Goal: Information Seeking & Learning: Learn about a topic

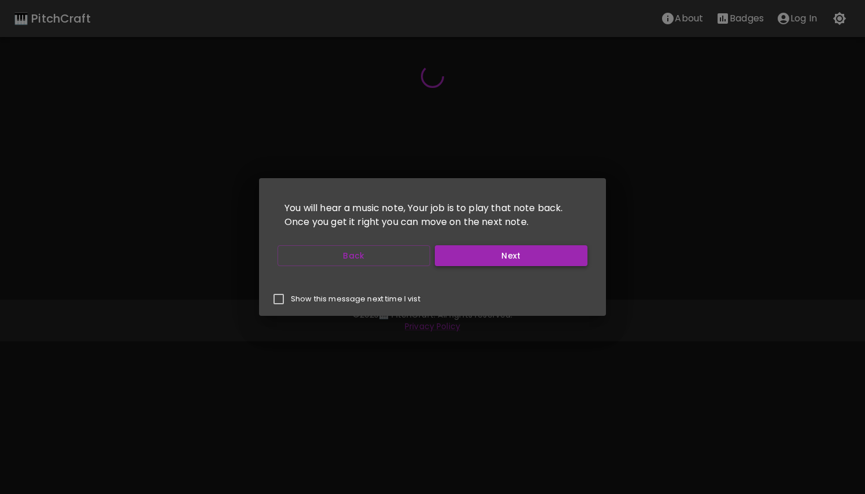
click at [472, 258] on button "Next" at bounding box center [511, 255] width 153 height 21
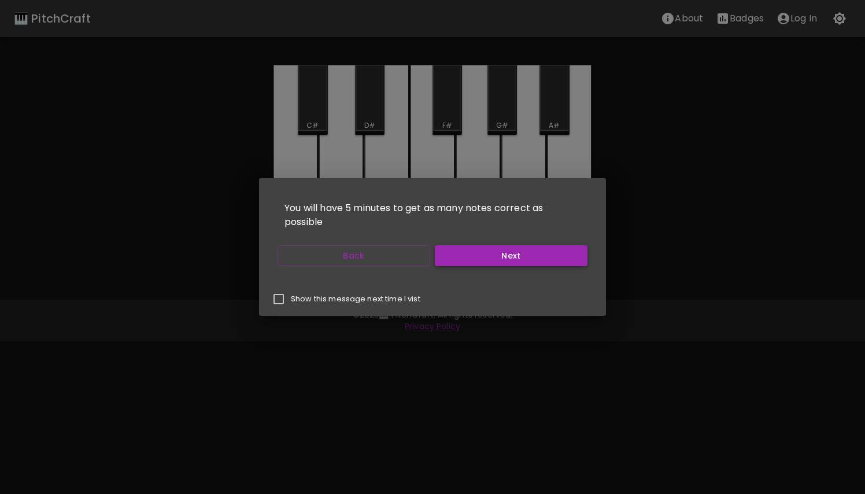
click at [472, 258] on button "Next" at bounding box center [511, 255] width 153 height 21
click at [275, 296] on input "Show this message next time I vist" at bounding box center [279, 299] width 24 height 24
checkbox input "true"
click at [489, 251] on button "Next" at bounding box center [511, 255] width 153 height 21
click at [489, 251] on button "Start Playing" at bounding box center [511, 255] width 153 height 21
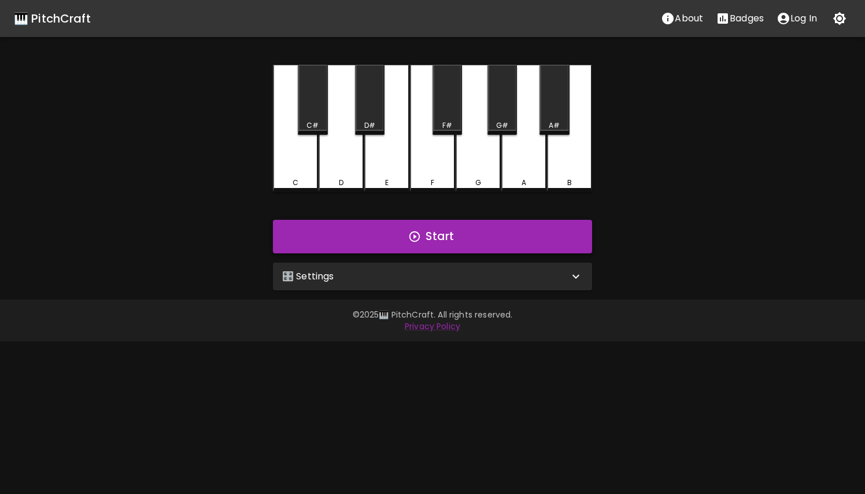
click at [433, 231] on button "Start" at bounding box center [432, 237] width 319 height 34
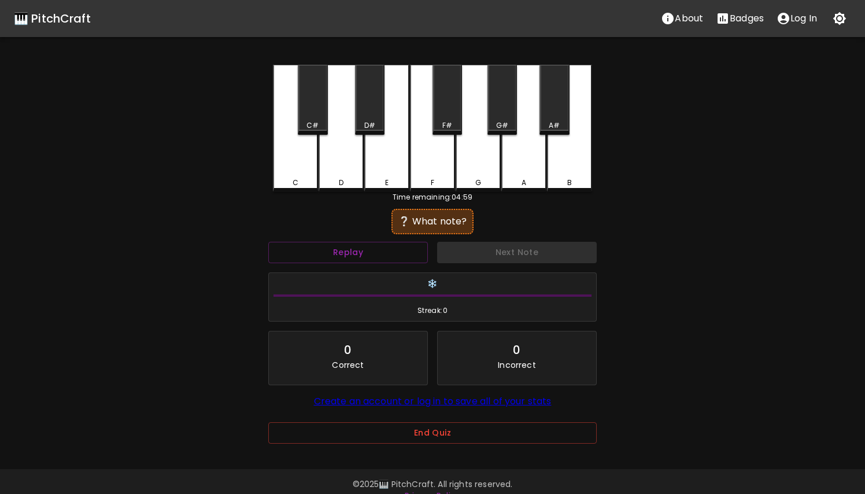
click at [295, 171] on div "C" at bounding box center [295, 128] width 45 height 127
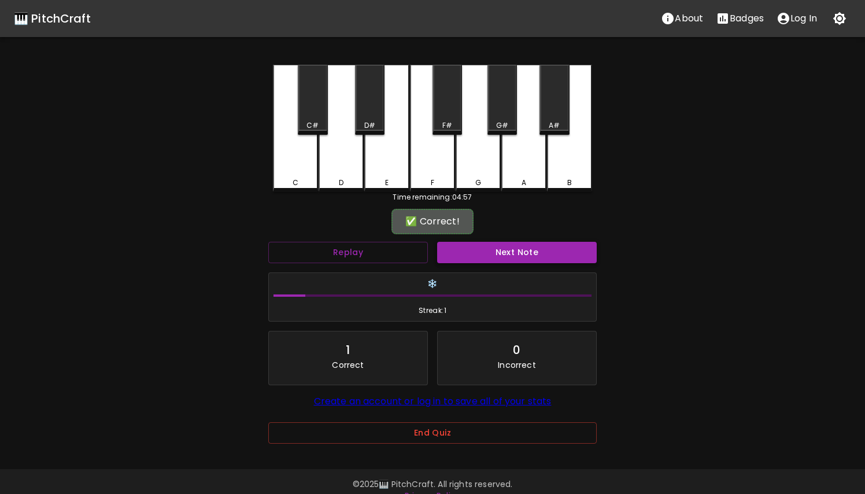
click at [500, 254] on button "Next Note" at bounding box center [517, 252] width 160 height 21
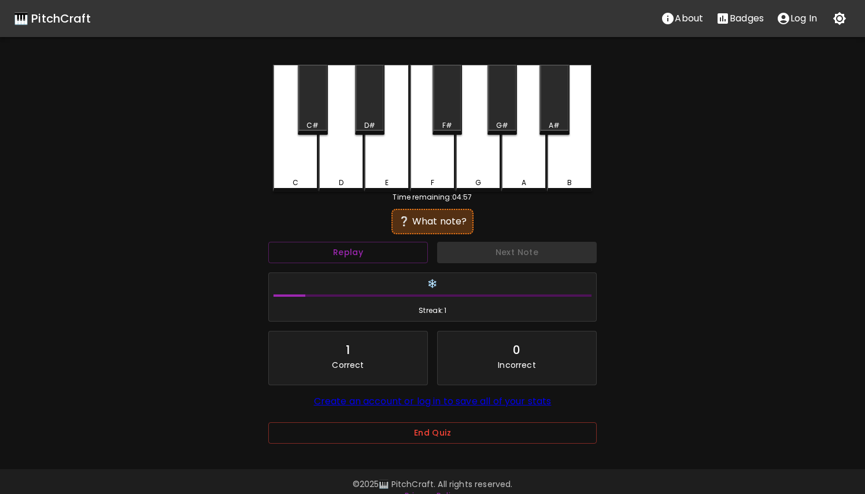
click at [399, 174] on div "E" at bounding box center [386, 128] width 45 height 127
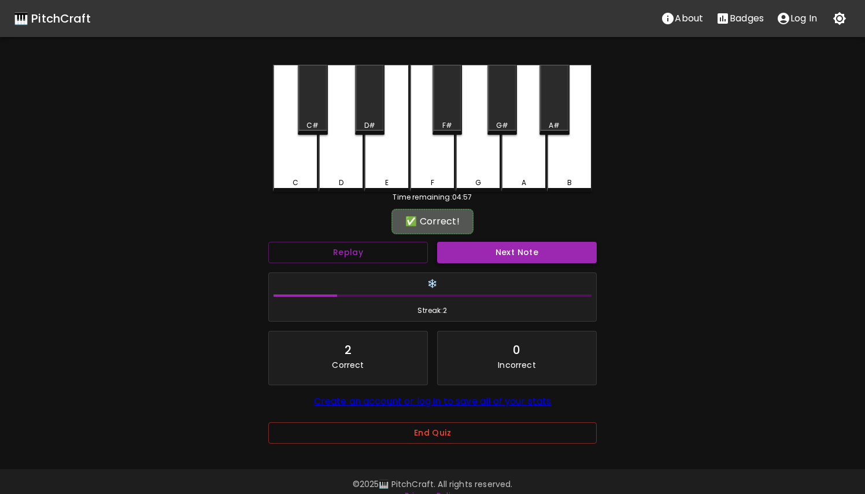
click at [474, 252] on button "Next Note" at bounding box center [517, 252] width 160 height 21
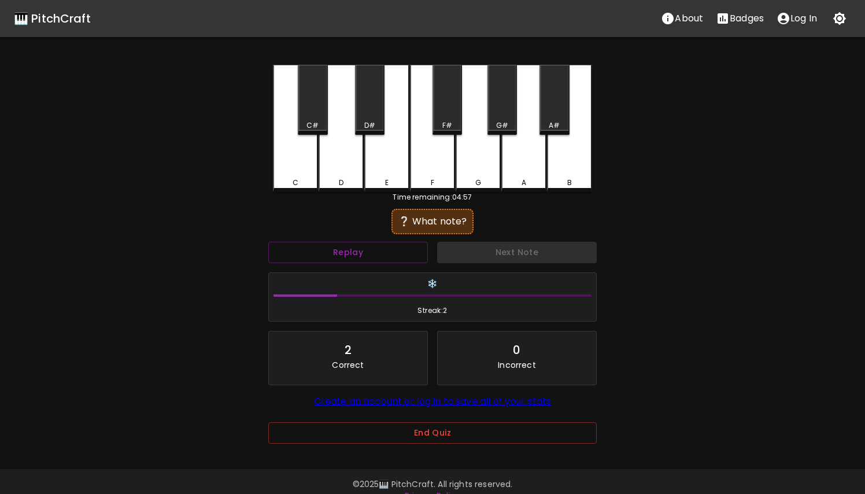
click at [437, 153] on div "F" at bounding box center [432, 128] width 45 height 127
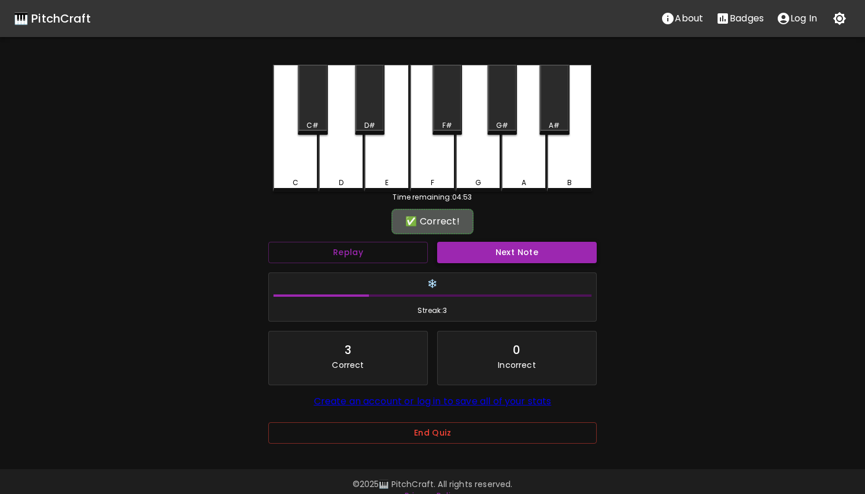
click at [481, 252] on button "Next Note" at bounding box center [517, 252] width 160 height 21
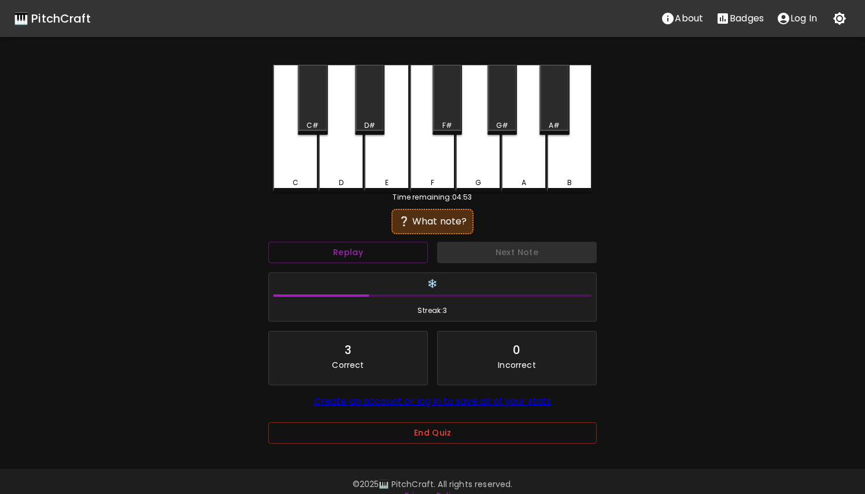
click at [346, 173] on div "D" at bounding box center [341, 128] width 45 height 127
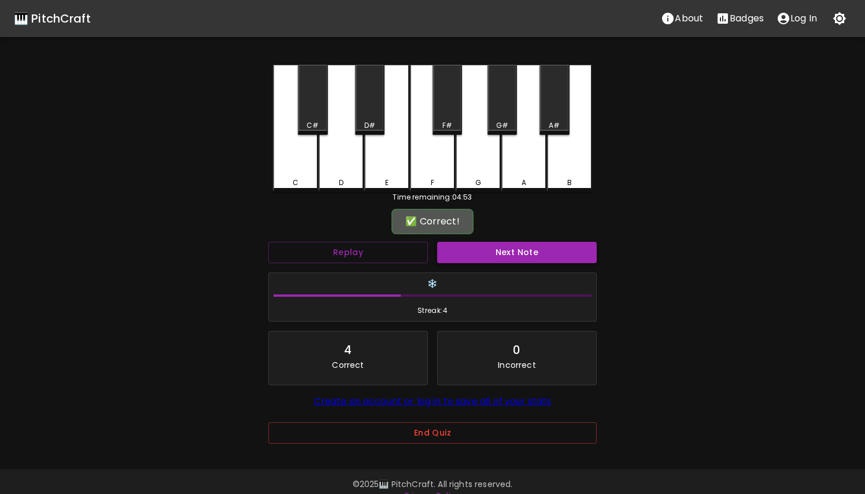
click at [470, 260] on button "Next Note" at bounding box center [517, 252] width 160 height 21
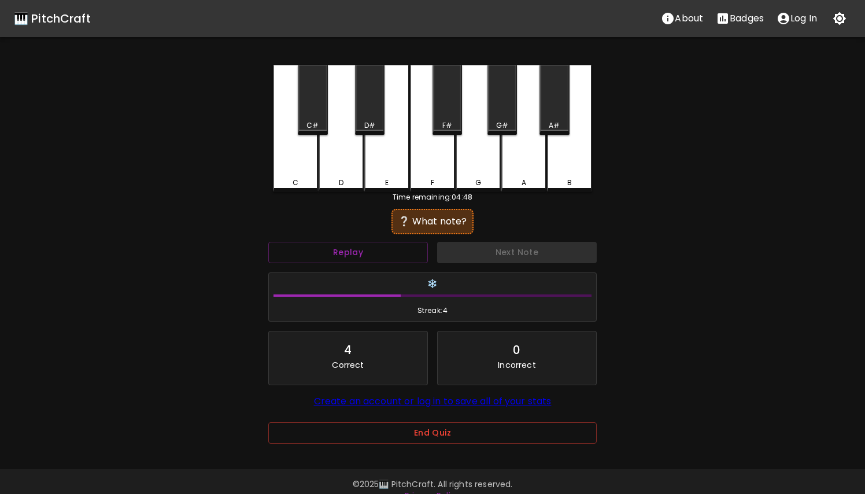
click at [317, 96] on div "C#" at bounding box center [313, 100] width 30 height 70
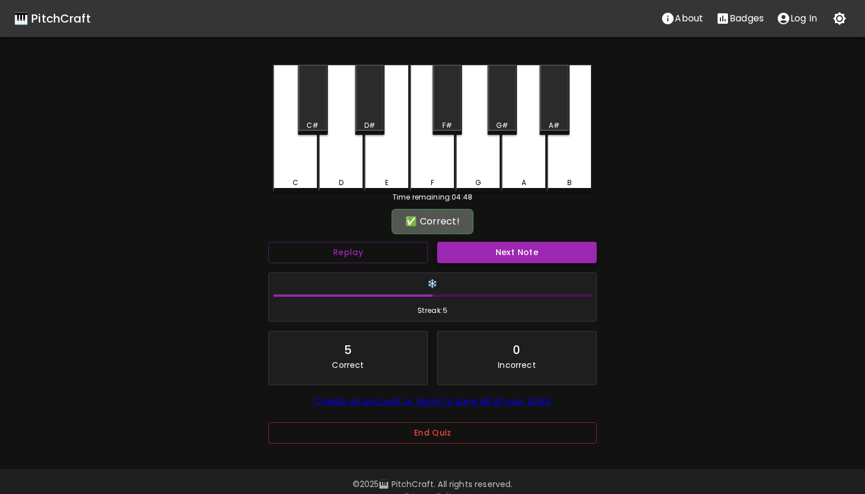
click at [486, 249] on button "Next Note" at bounding box center [517, 252] width 160 height 21
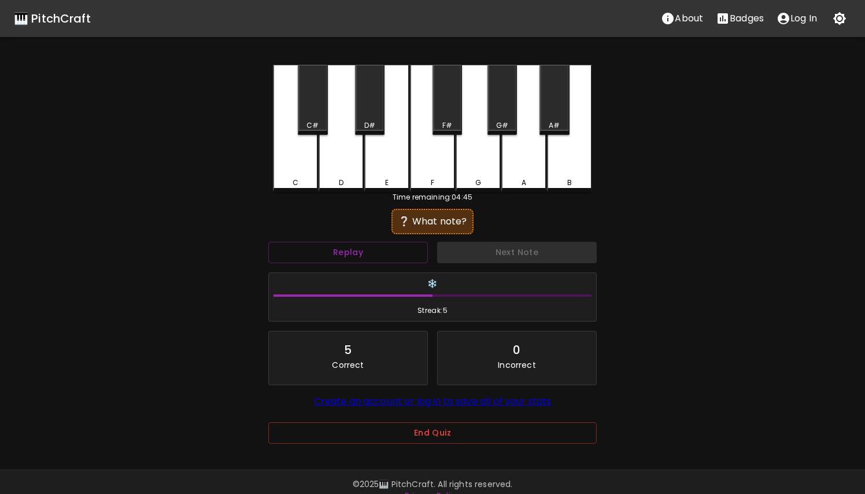
click at [370, 106] on div "D#" at bounding box center [370, 100] width 30 height 70
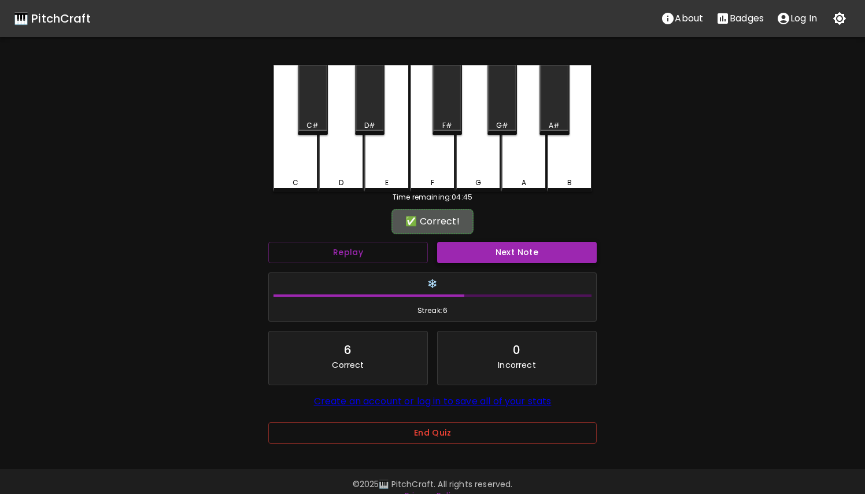
click at [463, 257] on button "Next Note" at bounding box center [517, 252] width 160 height 21
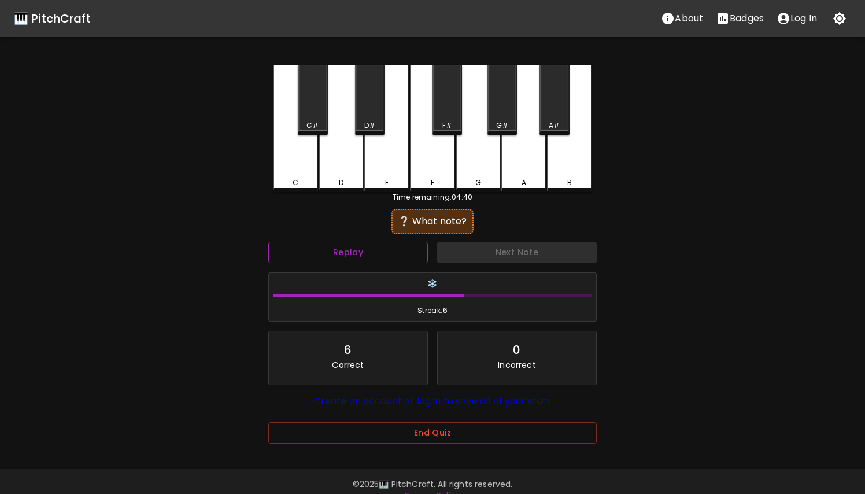
click at [363, 244] on button "Replay" at bounding box center [348, 252] width 160 height 21
click at [576, 164] on div "B" at bounding box center [569, 128] width 45 height 127
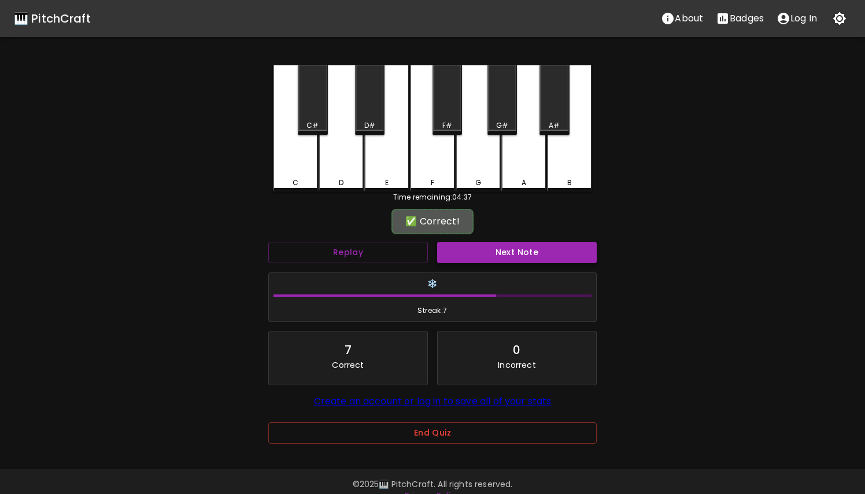
click at [531, 252] on button "Next Note" at bounding box center [517, 252] width 160 height 21
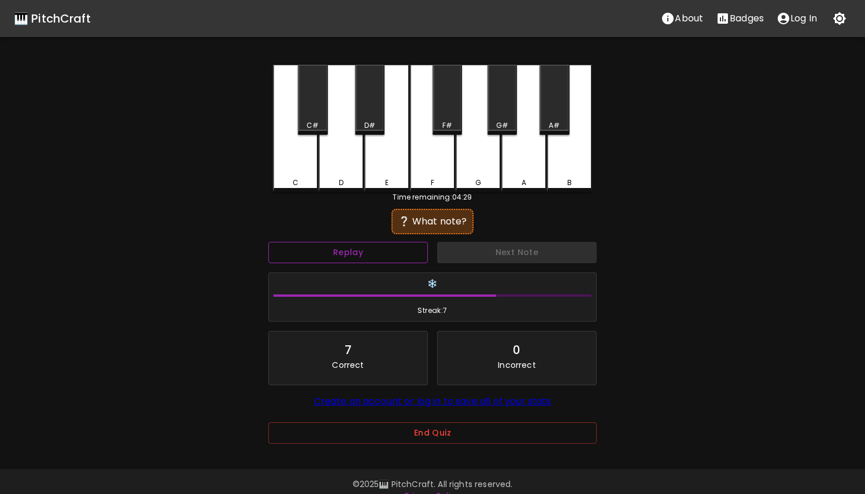
click at [377, 250] on button "Replay" at bounding box center [348, 252] width 160 height 21
click at [568, 90] on div "A#" at bounding box center [555, 100] width 30 height 70
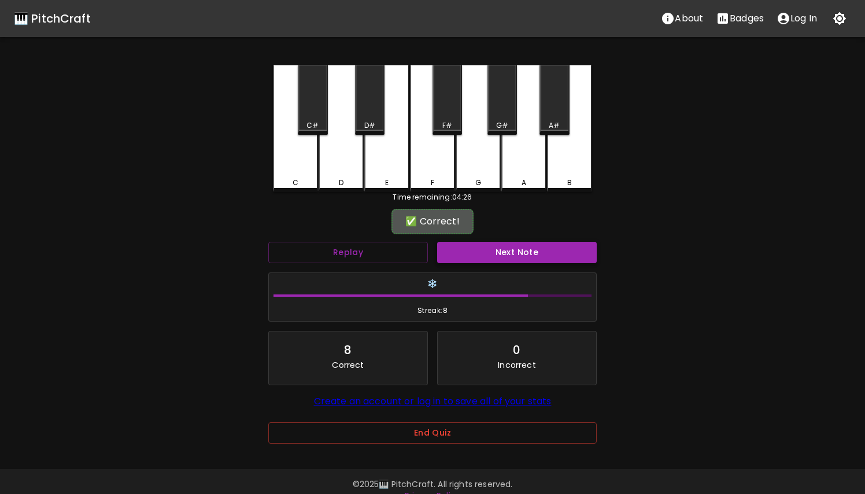
click at [525, 252] on button "Next Note" at bounding box center [517, 252] width 160 height 21
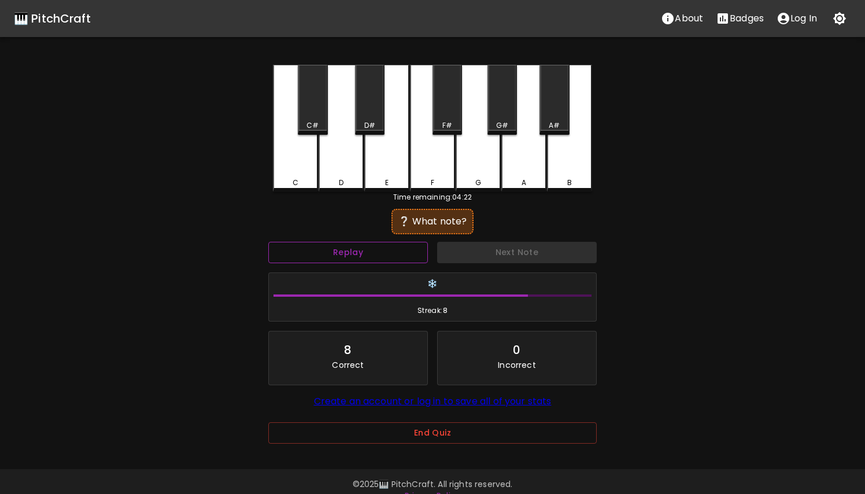
click at [385, 253] on button "Replay" at bounding box center [348, 252] width 160 height 21
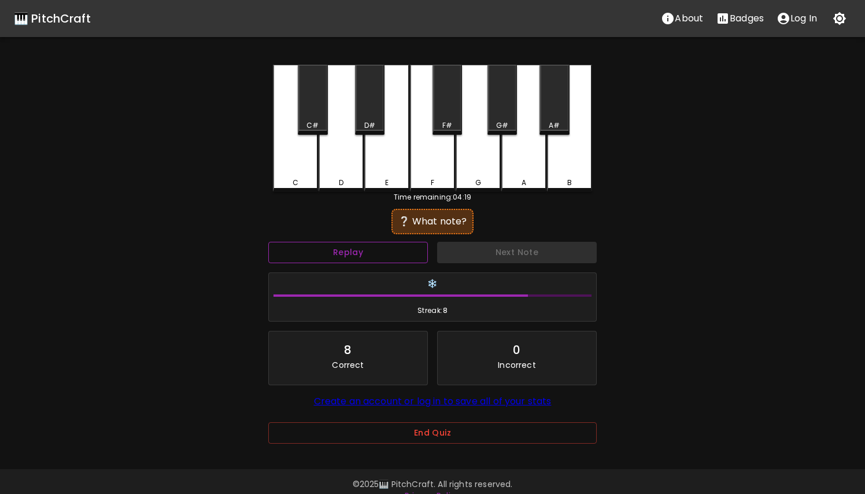
click at [385, 253] on button "Replay" at bounding box center [348, 252] width 160 height 21
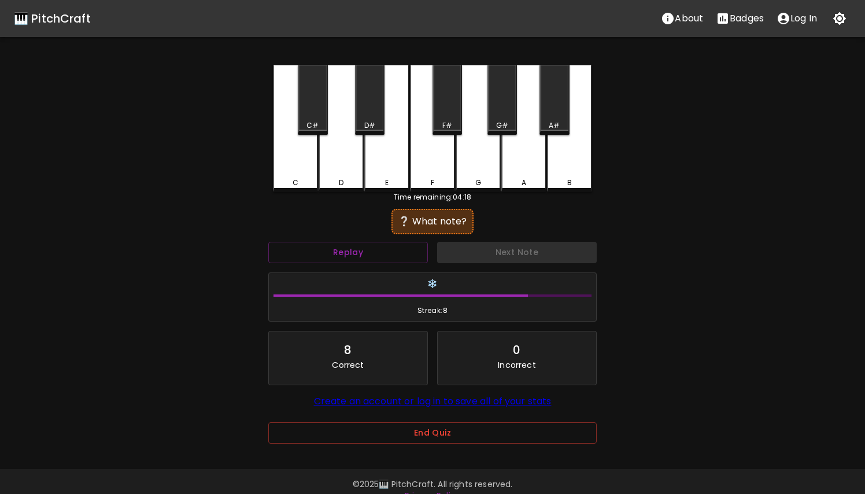
click at [505, 108] on div "G#" at bounding box center [503, 100] width 30 height 70
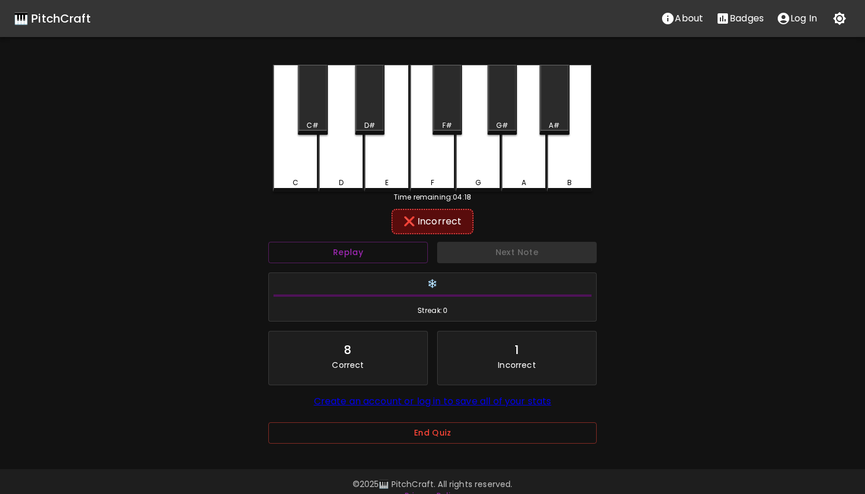
click at [506, 148] on div "A" at bounding box center [524, 128] width 45 height 127
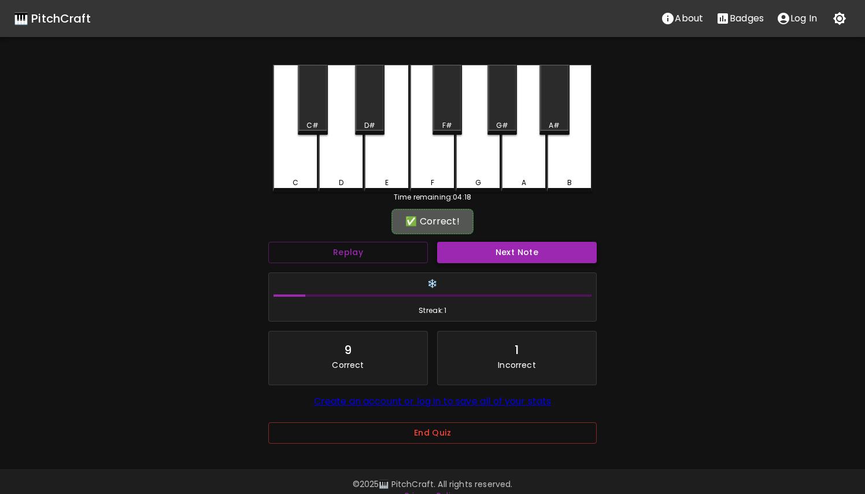
click at [501, 249] on button "Next Note" at bounding box center [517, 252] width 160 height 21
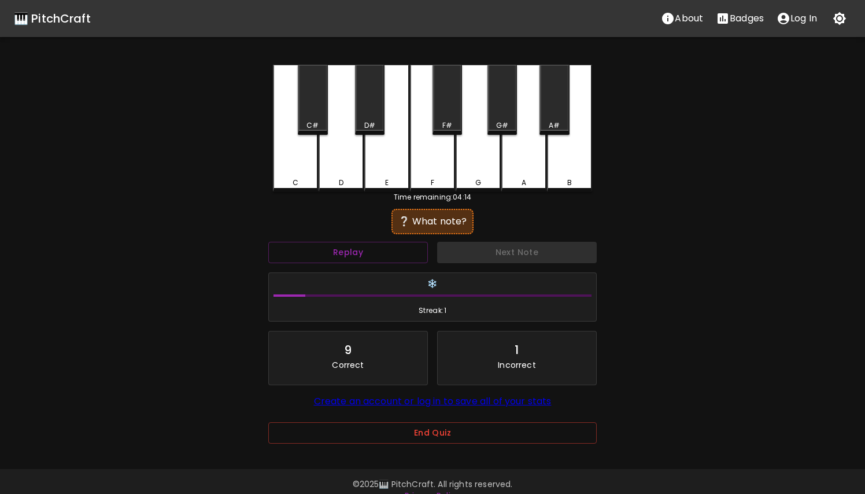
click at [370, 112] on div "D#" at bounding box center [370, 100] width 30 height 70
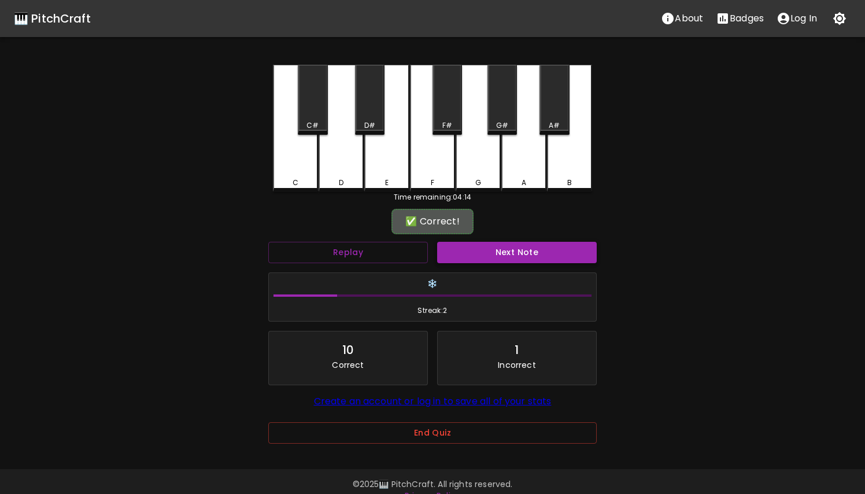
click at [488, 253] on button "Next Note" at bounding box center [517, 252] width 160 height 21
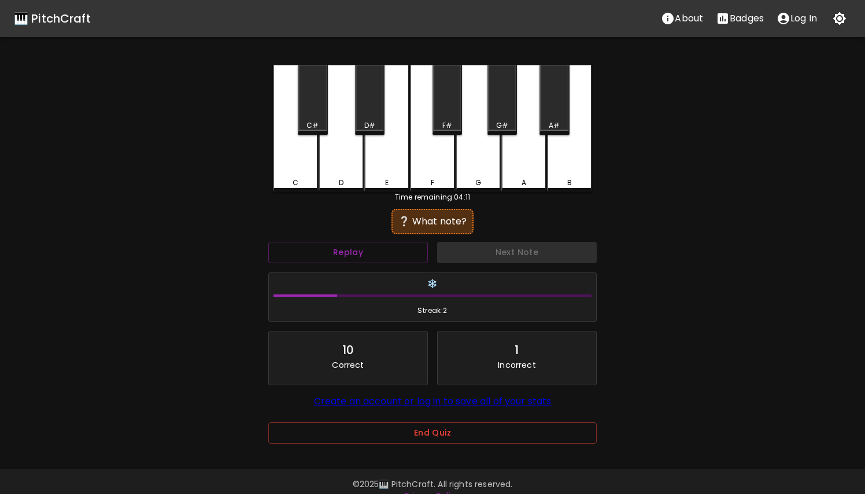
click at [522, 161] on div "A" at bounding box center [524, 128] width 45 height 127
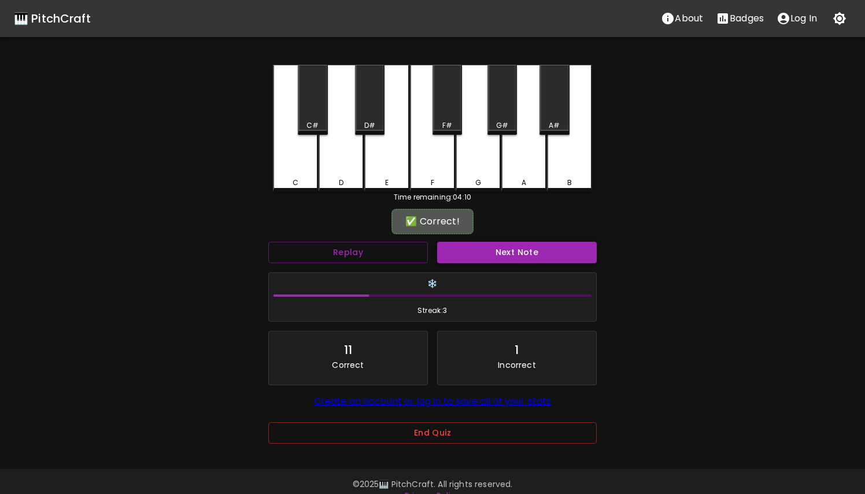
click at [504, 252] on button "Next Note" at bounding box center [517, 252] width 160 height 21
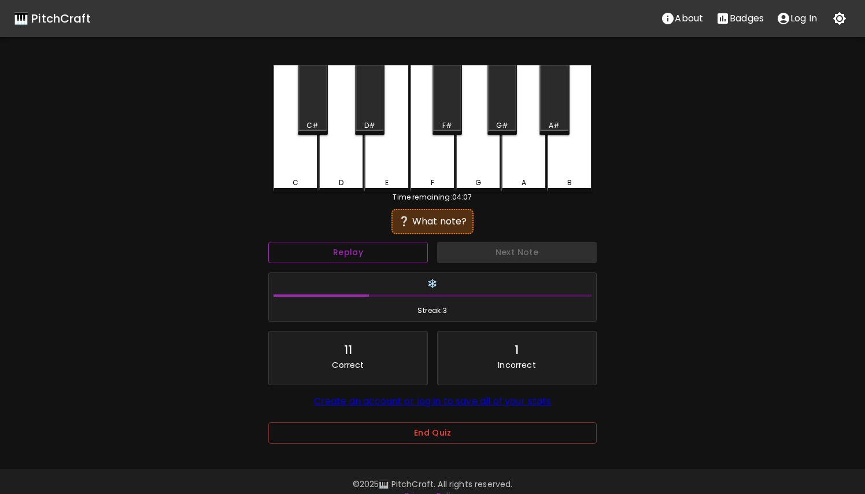
click at [396, 244] on button "Replay" at bounding box center [348, 252] width 160 height 21
click at [558, 158] on div "B" at bounding box center [569, 128] width 45 height 127
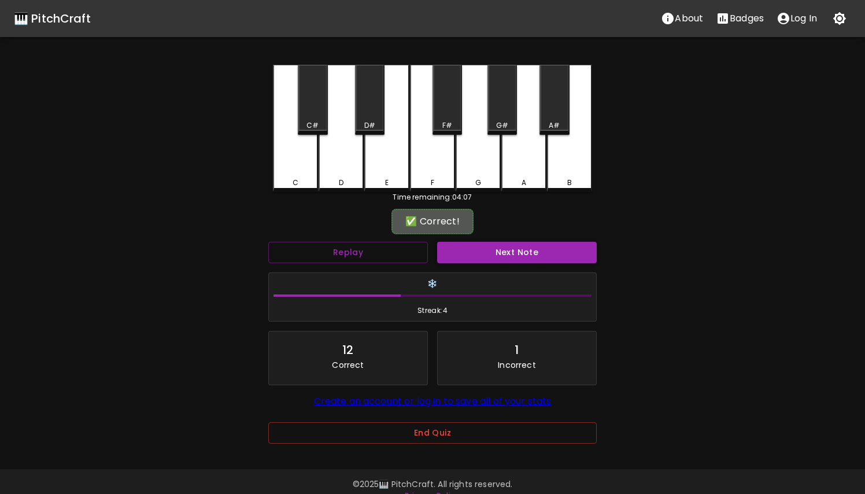
click at [521, 251] on button "Next Note" at bounding box center [517, 252] width 160 height 21
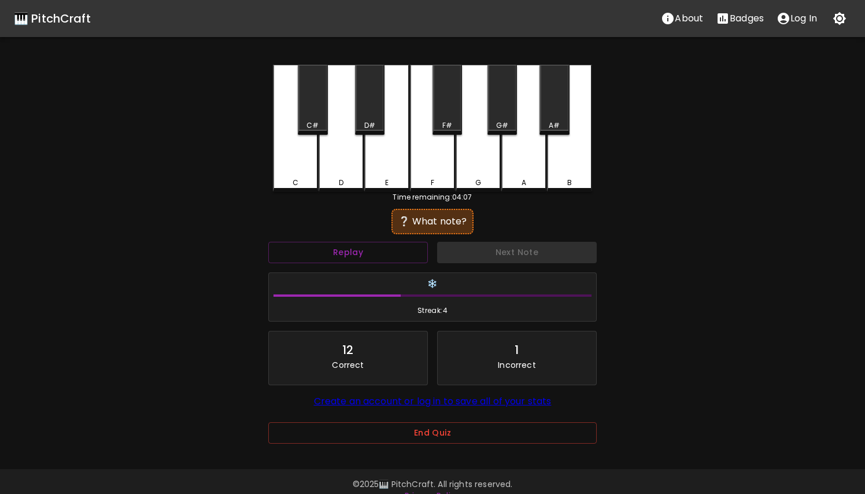
click at [522, 151] on div "A" at bounding box center [524, 128] width 45 height 127
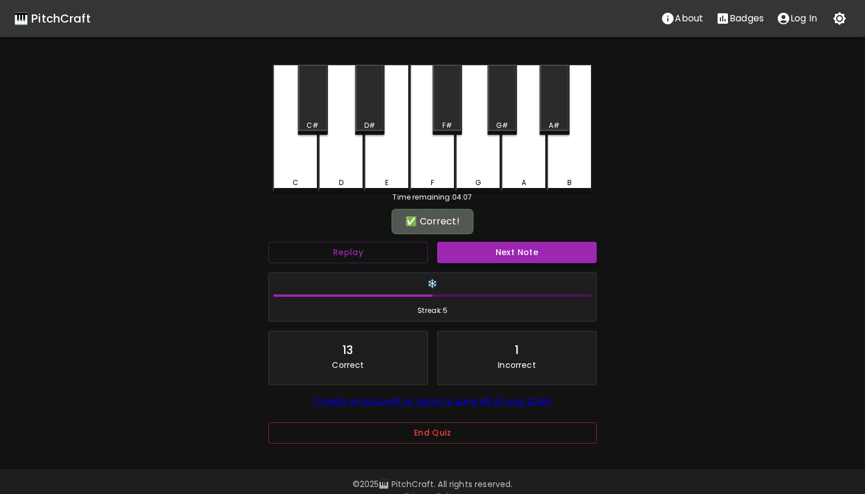
click at [515, 260] on button "Next Note" at bounding box center [517, 252] width 160 height 21
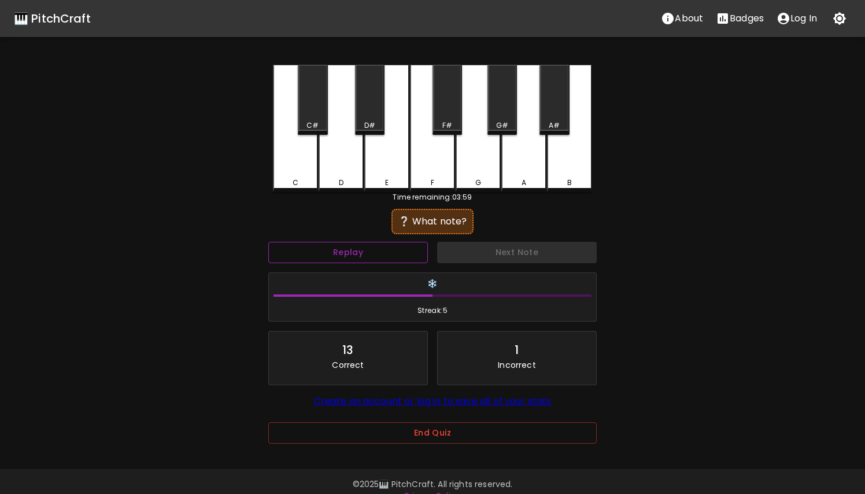
click at [370, 250] on button "Replay" at bounding box center [348, 252] width 160 height 21
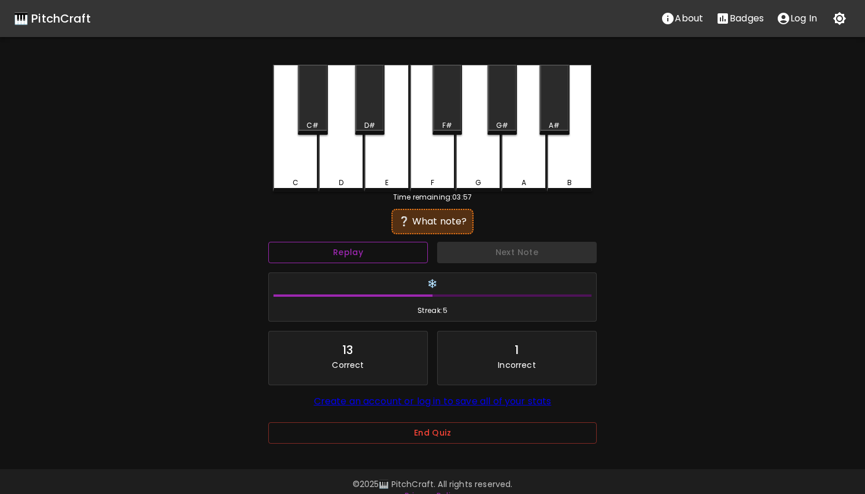
click at [370, 250] on button "Replay" at bounding box center [348, 252] width 160 height 21
click at [481, 157] on div "G" at bounding box center [478, 128] width 45 height 127
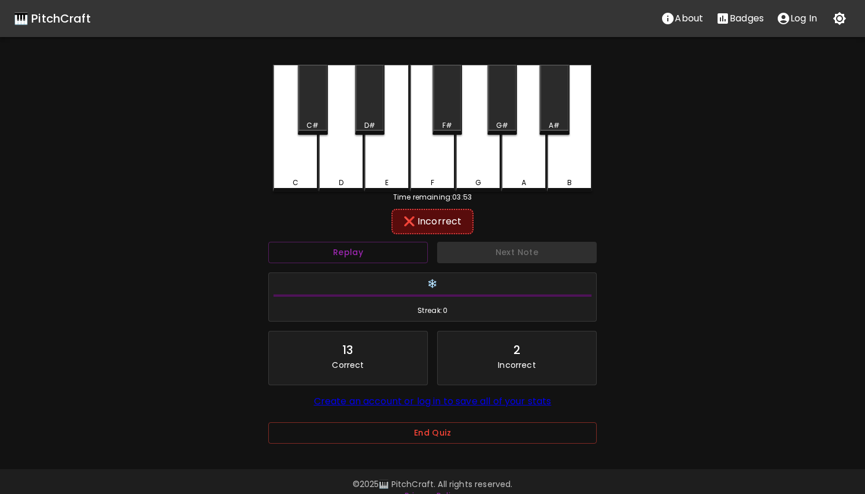
click at [506, 106] on div "G#" at bounding box center [503, 100] width 30 height 70
click at [469, 157] on div "G" at bounding box center [478, 128] width 45 height 127
click at [495, 120] on div "G#" at bounding box center [502, 125] width 27 height 10
click at [433, 165] on div "F" at bounding box center [432, 128] width 45 height 127
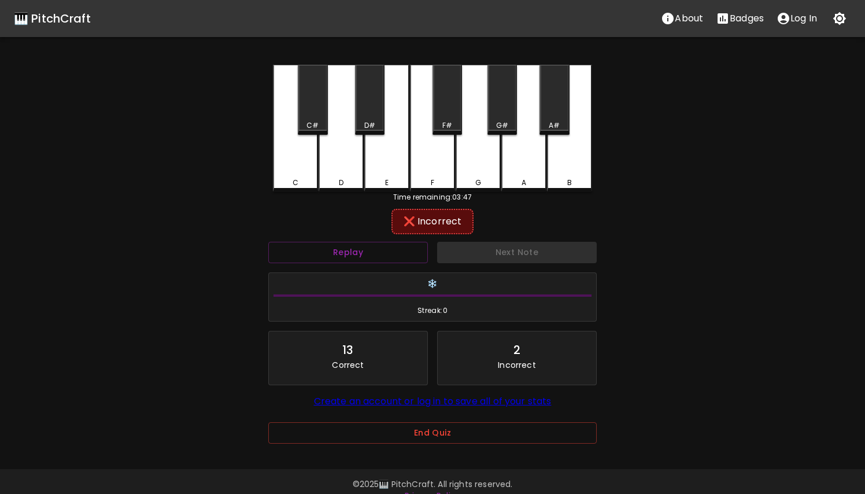
click at [449, 119] on div "F#" at bounding box center [448, 100] width 30 height 70
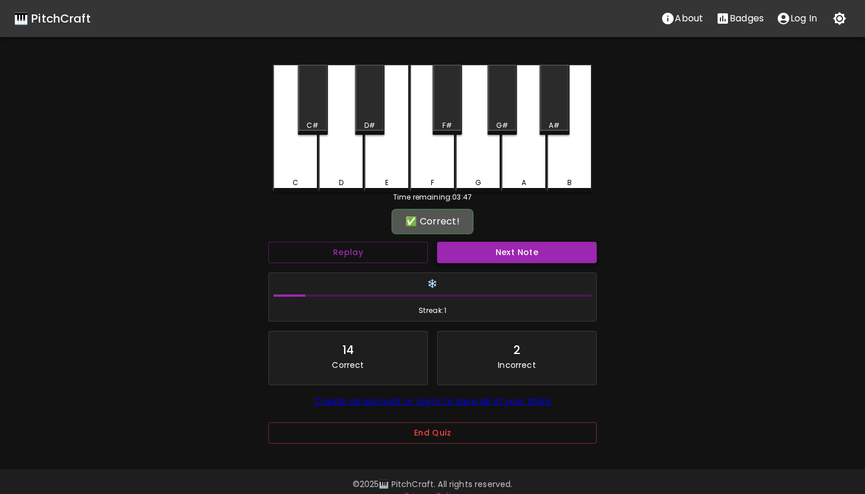
click at [492, 249] on button "Next Note" at bounding box center [517, 252] width 160 height 21
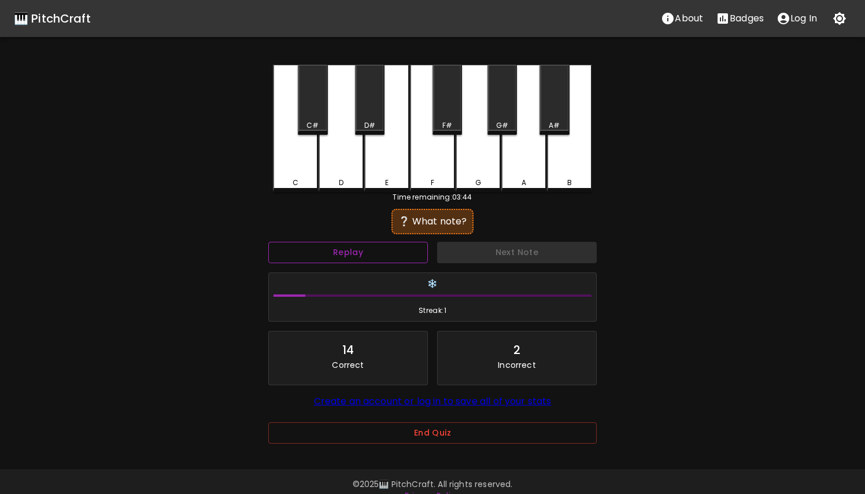
click at [385, 256] on button "Replay" at bounding box center [348, 252] width 160 height 21
click at [565, 90] on div "A#" at bounding box center [555, 100] width 30 height 70
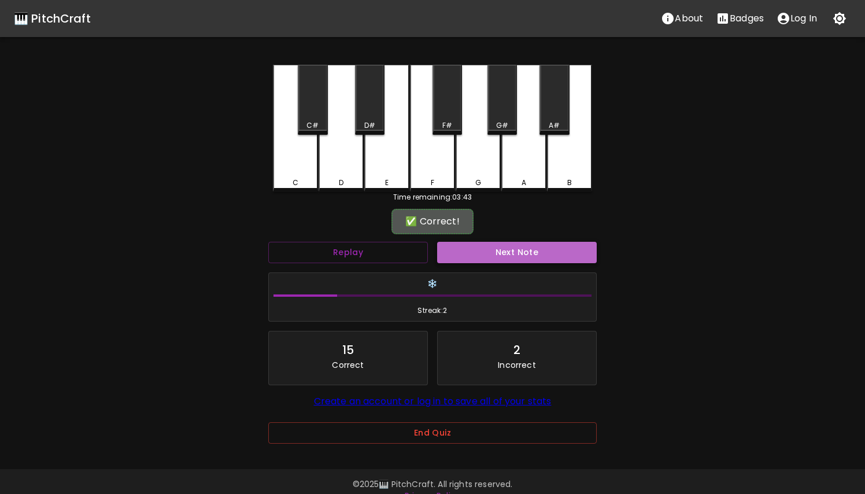
click at [514, 256] on button "Next Note" at bounding box center [517, 252] width 160 height 21
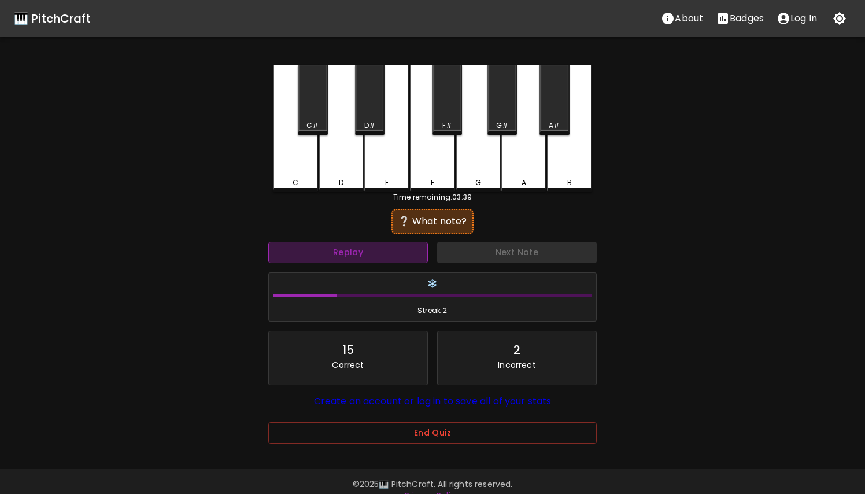
click at [382, 257] on button "Replay" at bounding box center [348, 252] width 160 height 21
click at [449, 105] on div "F#" at bounding box center [448, 100] width 30 height 70
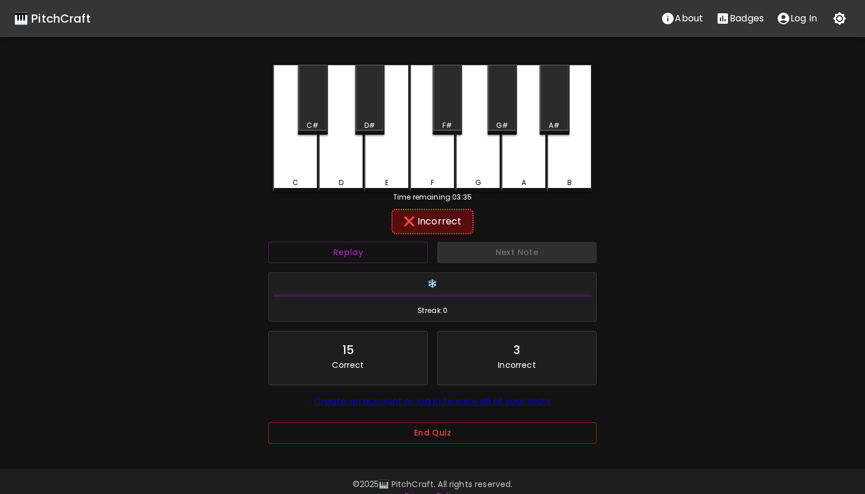
click at [440, 163] on div "F" at bounding box center [432, 128] width 45 height 127
click at [491, 158] on div "G" at bounding box center [478, 128] width 45 height 127
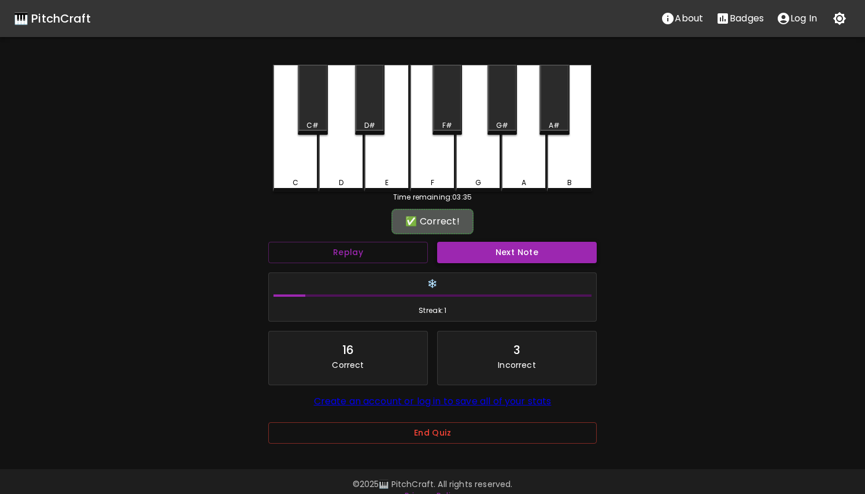
click at [499, 248] on button "Next Note" at bounding box center [517, 252] width 160 height 21
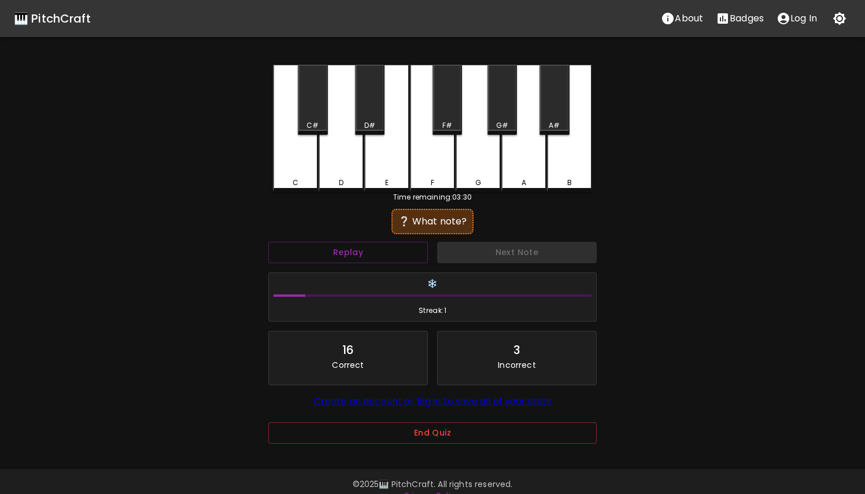
click at [292, 174] on div "C" at bounding box center [295, 128] width 45 height 127
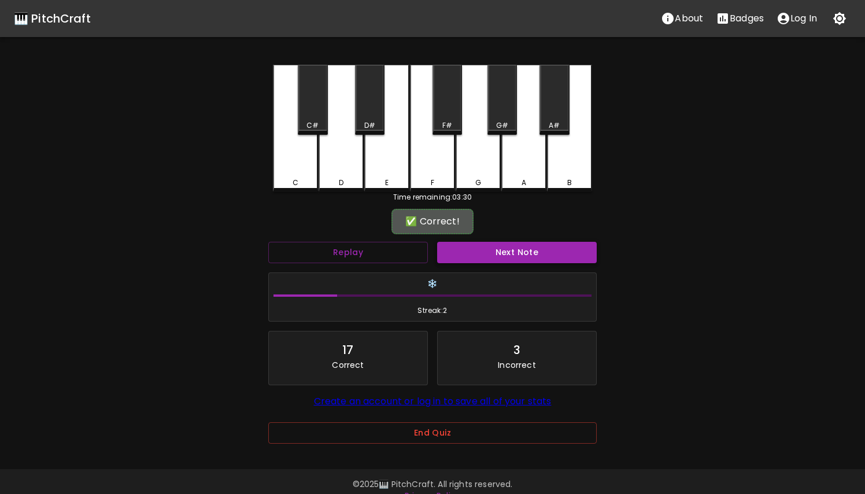
click at [462, 252] on button "Next Note" at bounding box center [517, 252] width 160 height 21
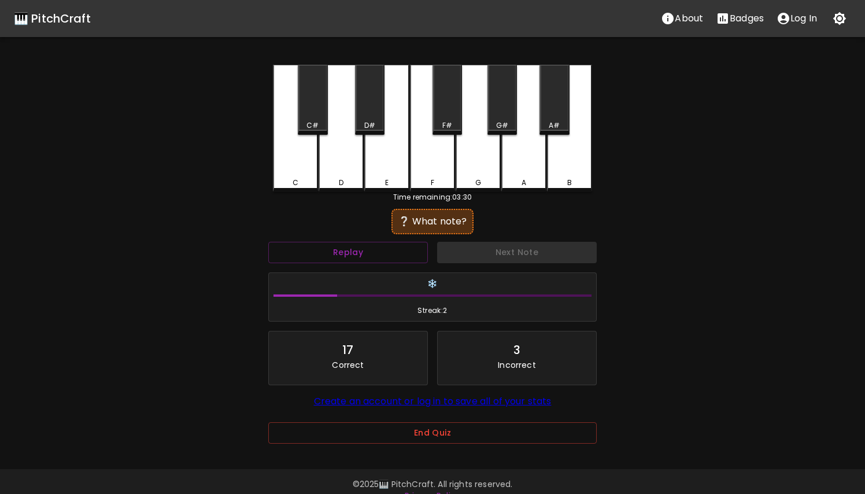
click at [309, 100] on div "C#" at bounding box center [313, 100] width 30 height 70
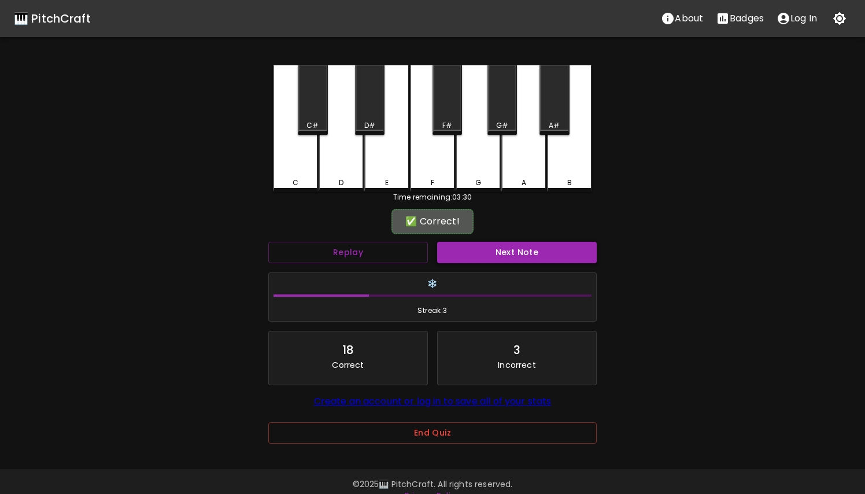
click at [477, 249] on button "Next Note" at bounding box center [517, 252] width 160 height 21
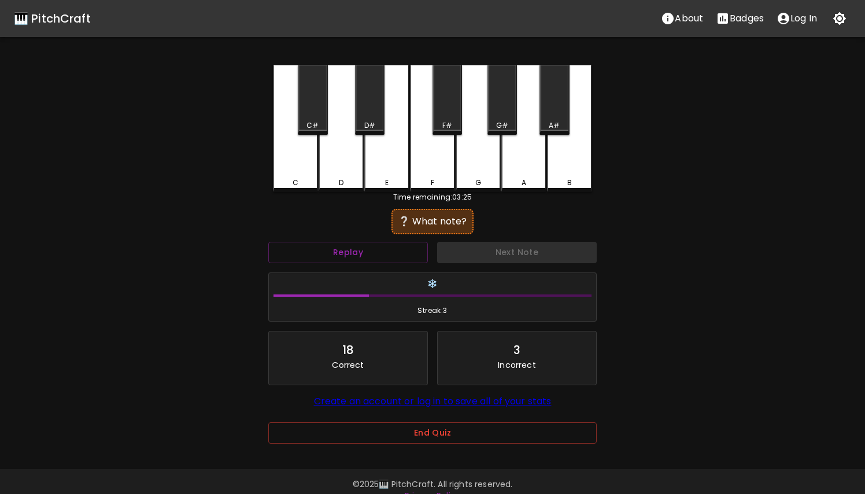
click at [477, 249] on div "Next Note" at bounding box center [517, 252] width 169 height 31
click at [360, 249] on button "Replay" at bounding box center [348, 252] width 160 height 21
click at [458, 98] on div "F#" at bounding box center [448, 100] width 30 height 70
click at [440, 160] on div "F" at bounding box center [432, 128] width 45 height 127
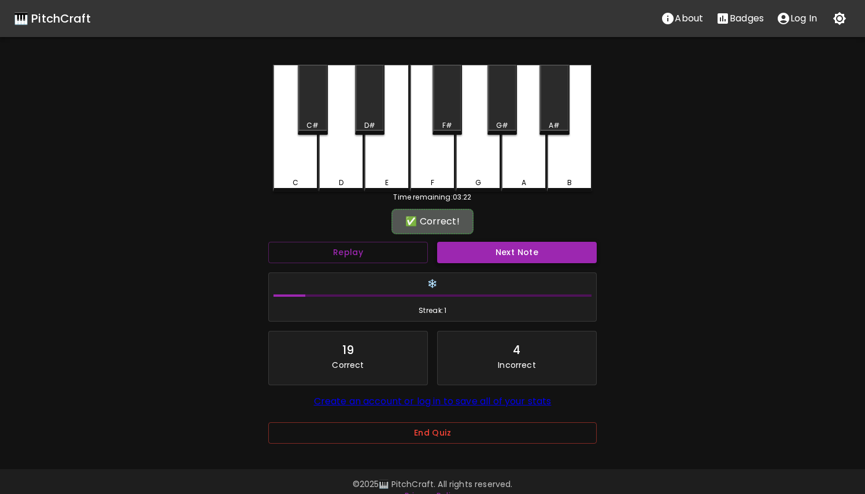
click at [478, 259] on button "Next Note" at bounding box center [517, 252] width 160 height 21
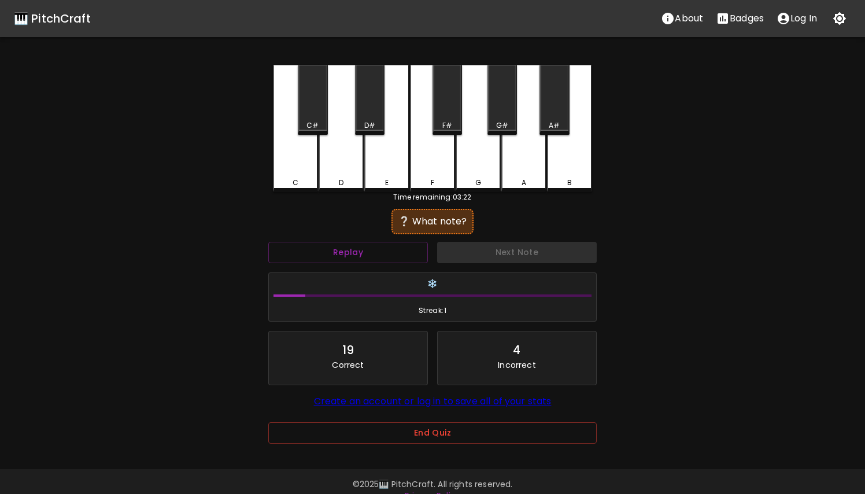
click at [566, 106] on div "A#" at bounding box center [555, 100] width 30 height 70
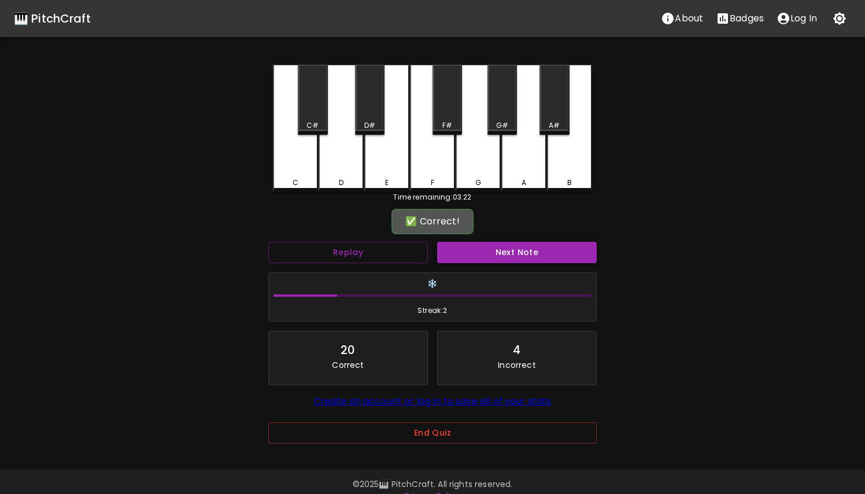
click at [507, 249] on button "Next Note" at bounding box center [517, 252] width 160 height 21
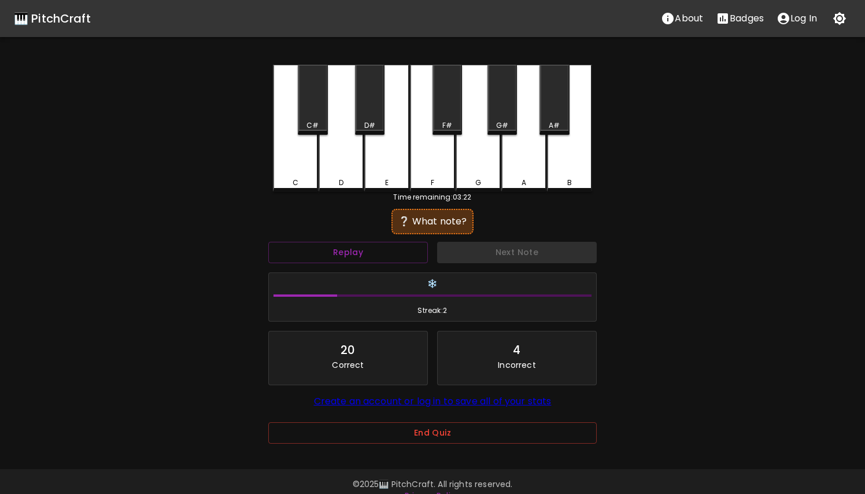
click at [349, 161] on div "D" at bounding box center [341, 128] width 45 height 127
click at [306, 104] on div "C#" at bounding box center [313, 100] width 30 height 70
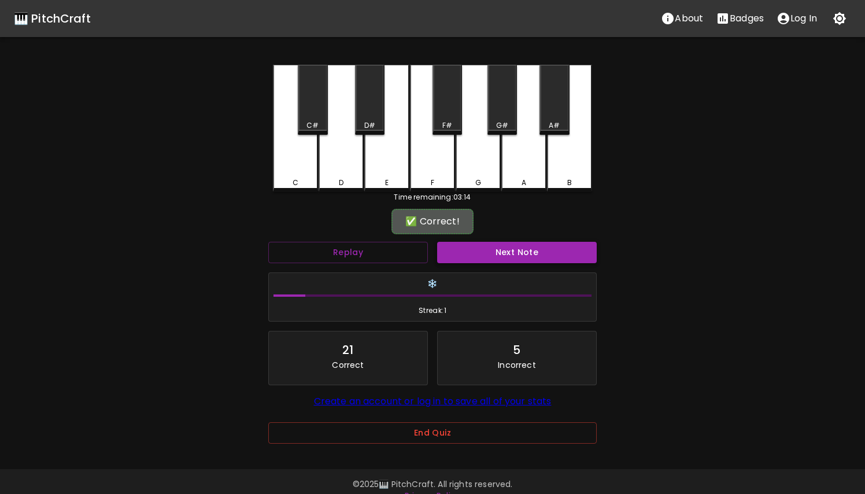
click at [493, 244] on button "Next Note" at bounding box center [517, 252] width 160 height 21
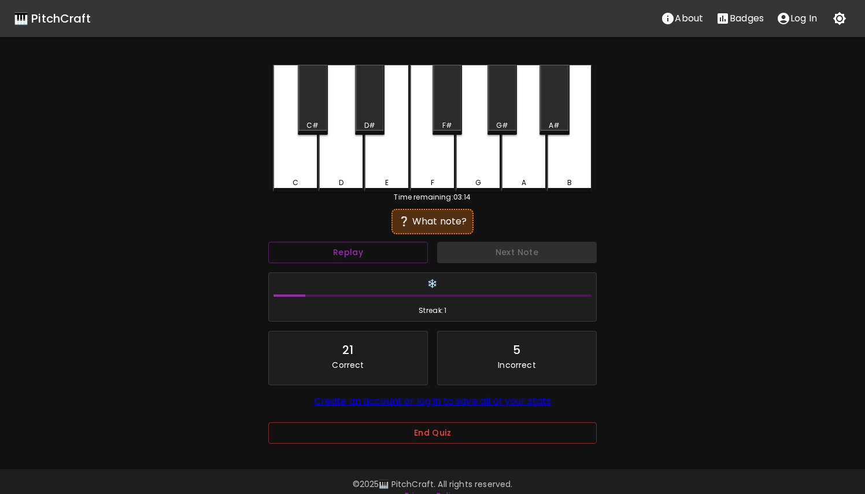
click at [311, 104] on div "C#" at bounding box center [313, 100] width 30 height 70
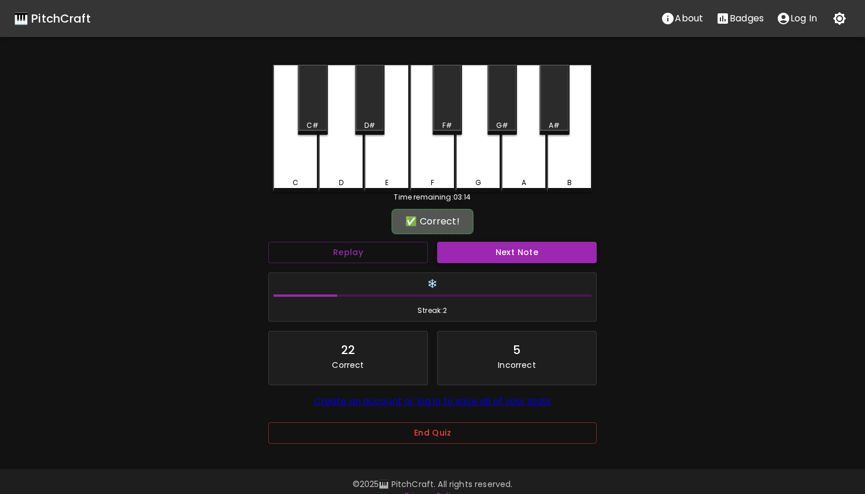
click at [467, 246] on button "Next Note" at bounding box center [517, 252] width 160 height 21
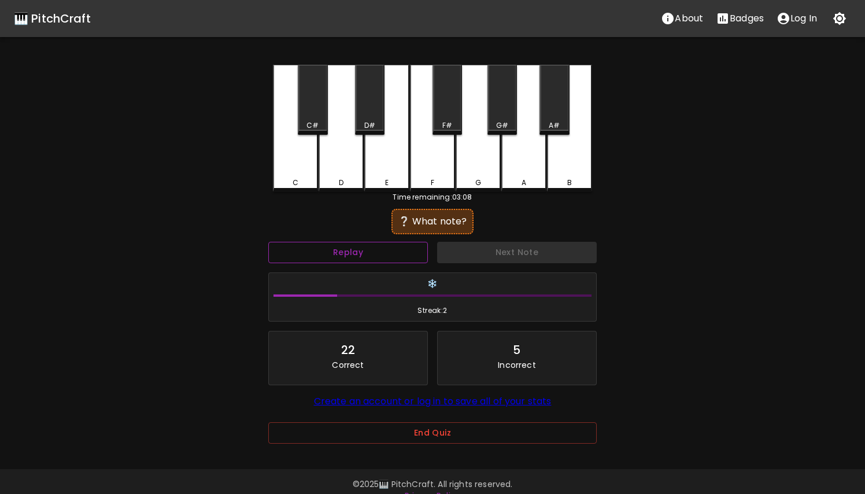
click at [355, 253] on button "Replay" at bounding box center [348, 252] width 160 height 21
click at [338, 148] on div "D" at bounding box center [341, 128] width 45 height 127
click at [377, 115] on div "D#" at bounding box center [370, 100] width 30 height 70
click at [400, 179] on div "E" at bounding box center [387, 183] width 43 height 10
click at [441, 168] on div "F" at bounding box center [432, 128] width 45 height 127
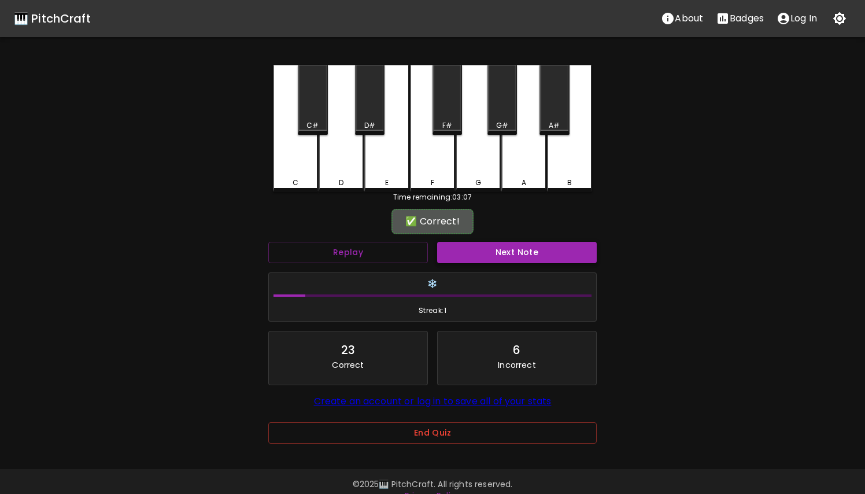
click at [480, 252] on button "Next Note" at bounding box center [517, 252] width 160 height 21
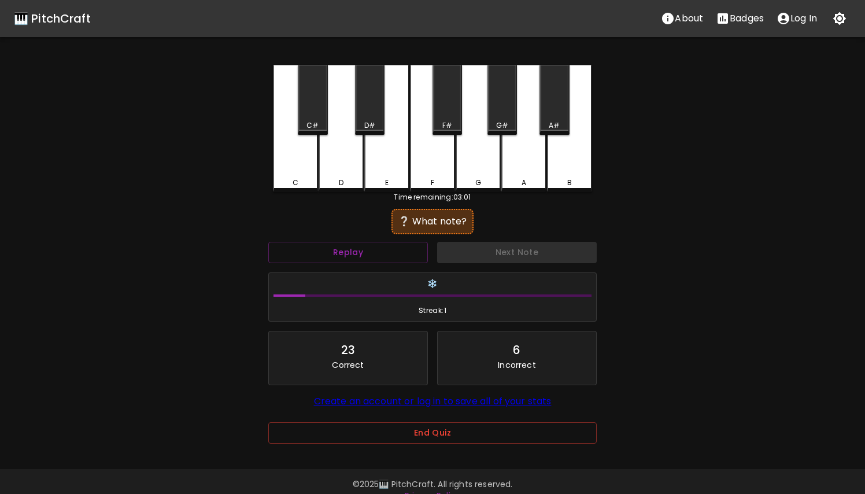
click at [361, 110] on div "D#" at bounding box center [370, 100] width 30 height 70
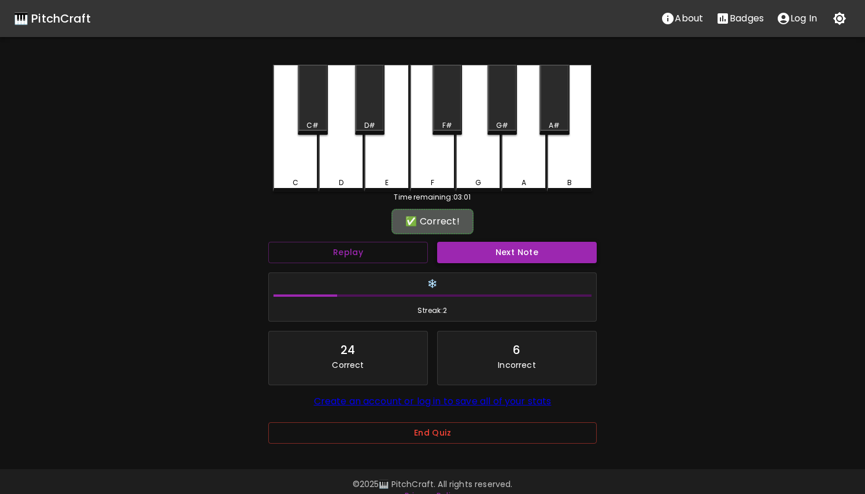
click at [504, 242] on button "Next Note" at bounding box center [517, 252] width 160 height 21
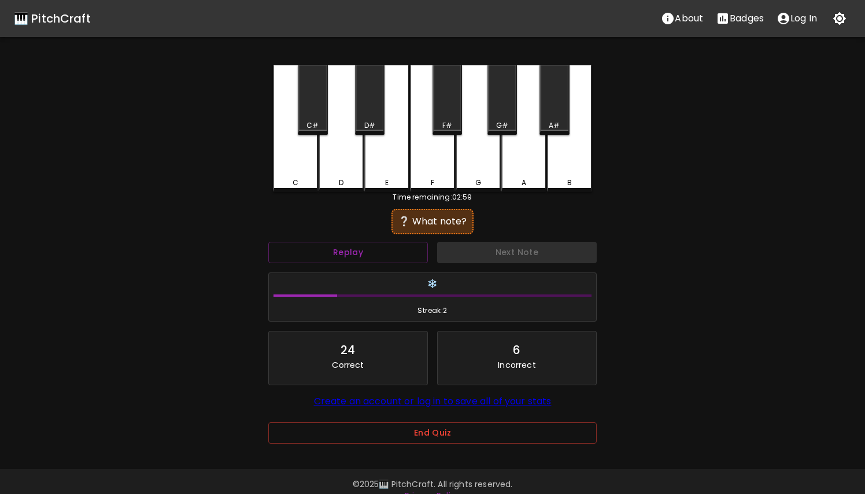
click at [575, 170] on div "B" at bounding box center [569, 128] width 45 height 127
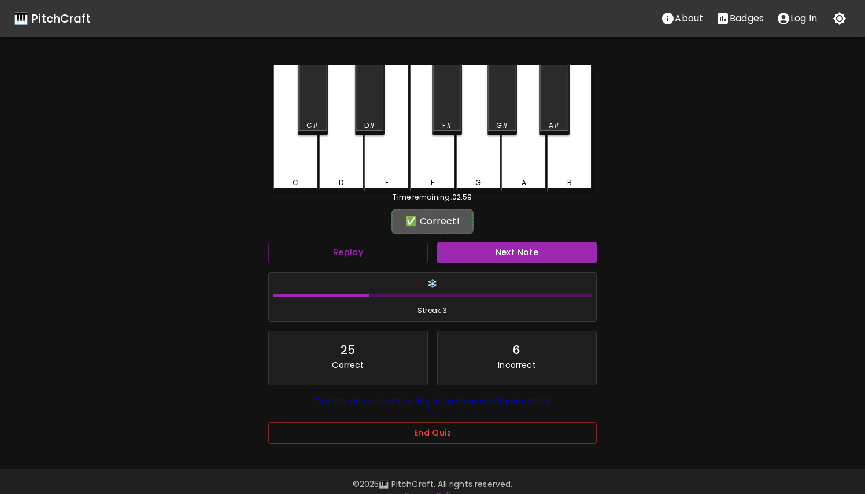
click at [532, 255] on button "Next Note" at bounding box center [517, 252] width 160 height 21
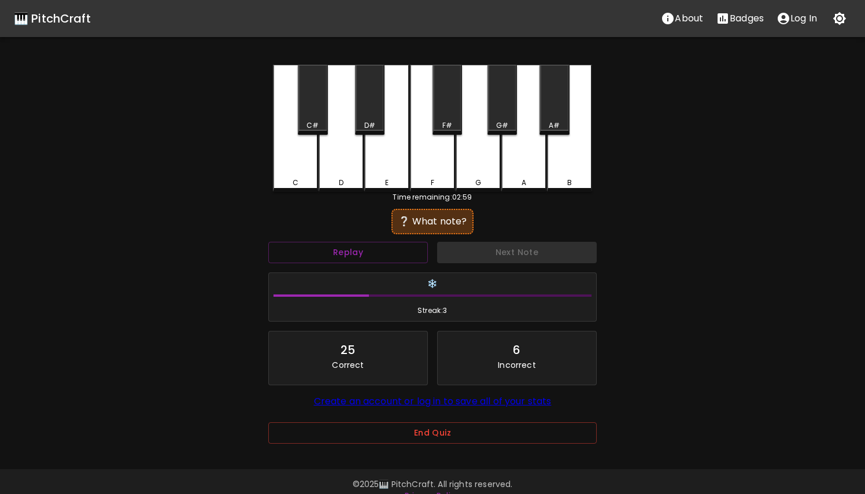
click at [567, 169] on div "B" at bounding box center [569, 128] width 45 height 127
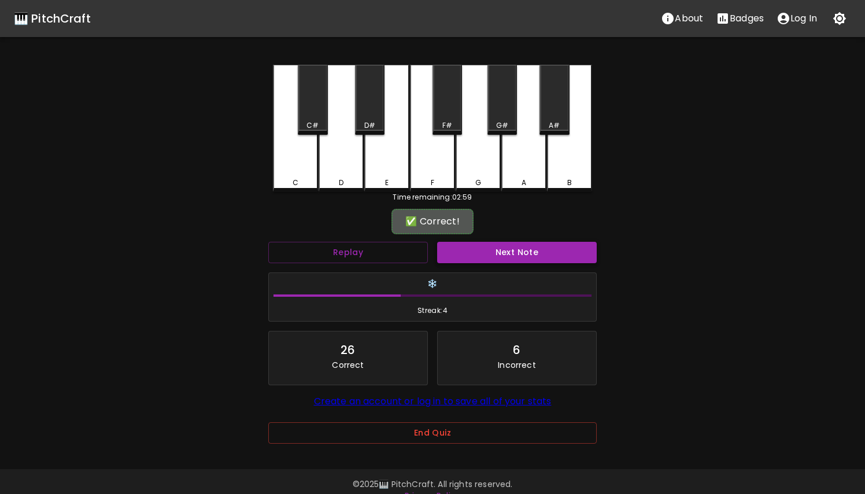
click at [529, 249] on button "Next Note" at bounding box center [517, 252] width 160 height 21
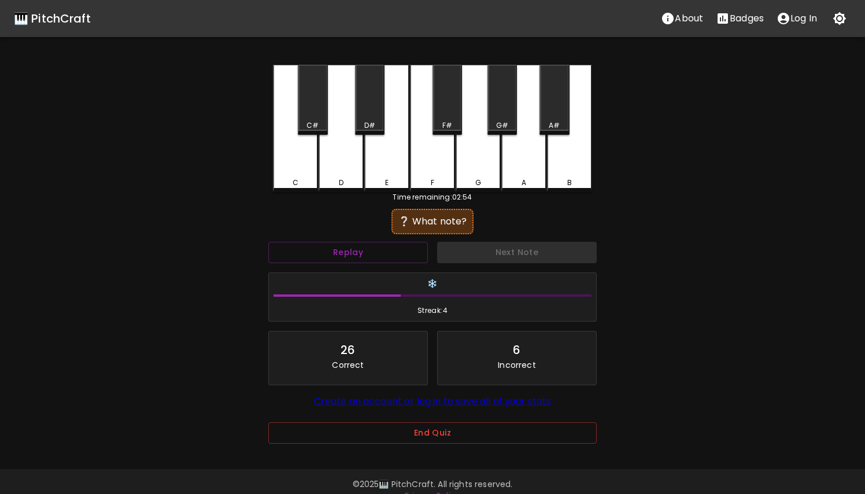
click at [485, 164] on div "G" at bounding box center [478, 128] width 45 height 127
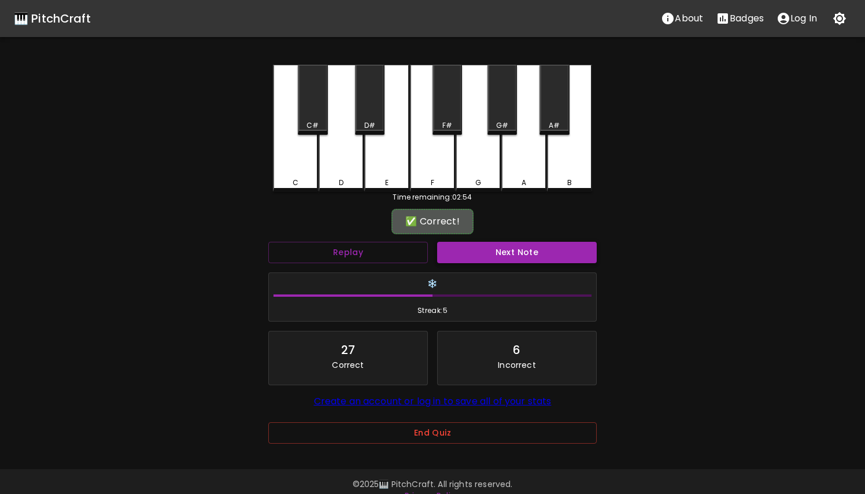
click at [494, 248] on button "Next Note" at bounding box center [517, 252] width 160 height 21
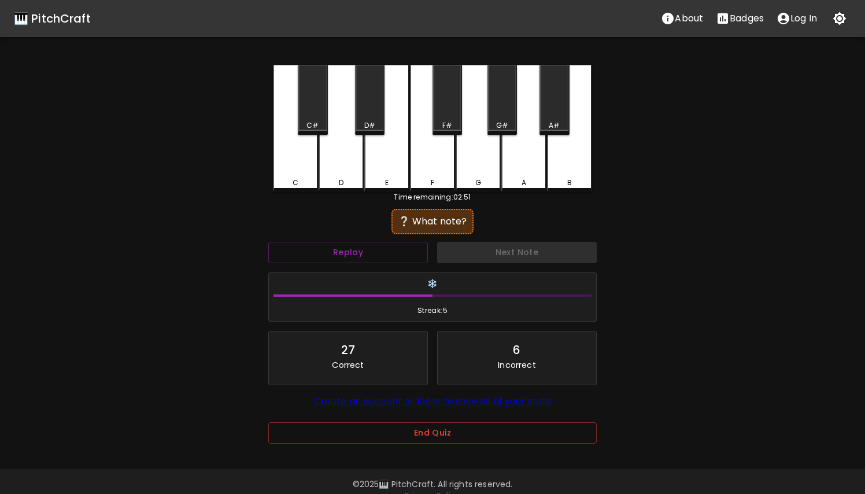
click at [448, 117] on div "F#" at bounding box center [448, 100] width 30 height 70
click at [440, 161] on div "F" at bounding box center [432, 128] width 45 height 127
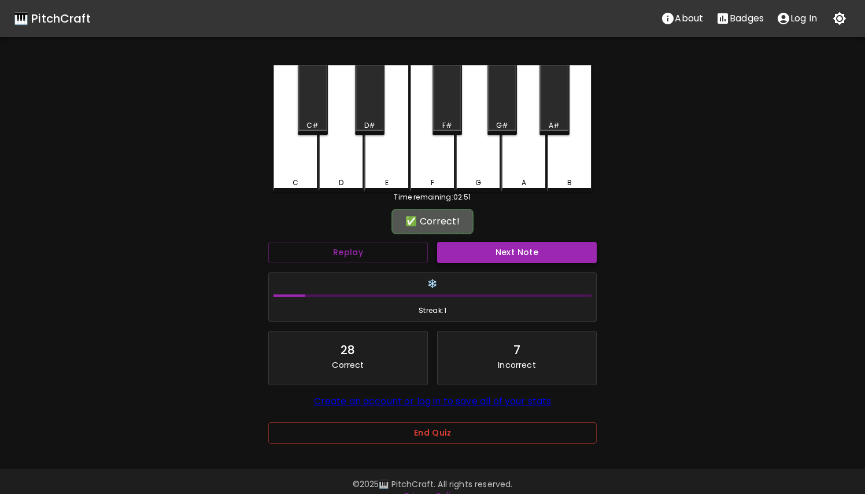
click at [479, 257] on button "Next Note" at bounding box center [517, 252] width 160 height 21
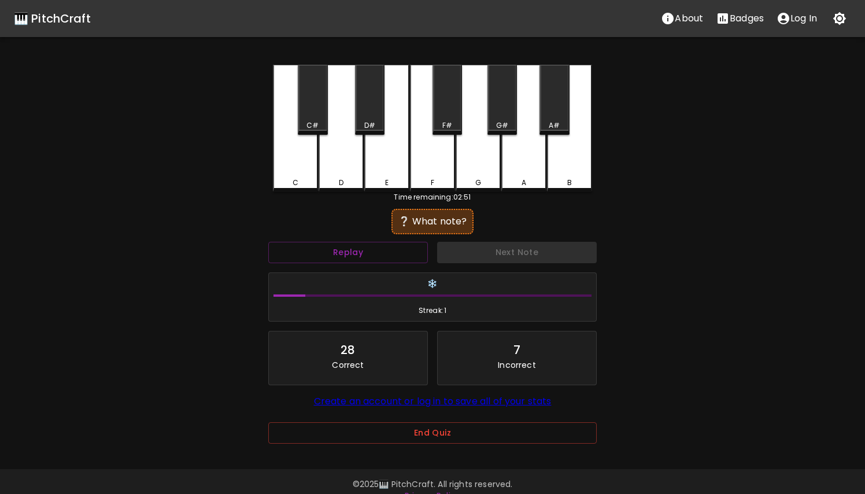
click at [292, 171] on div "C" at bounding box center [295, 128] width 45 height 127
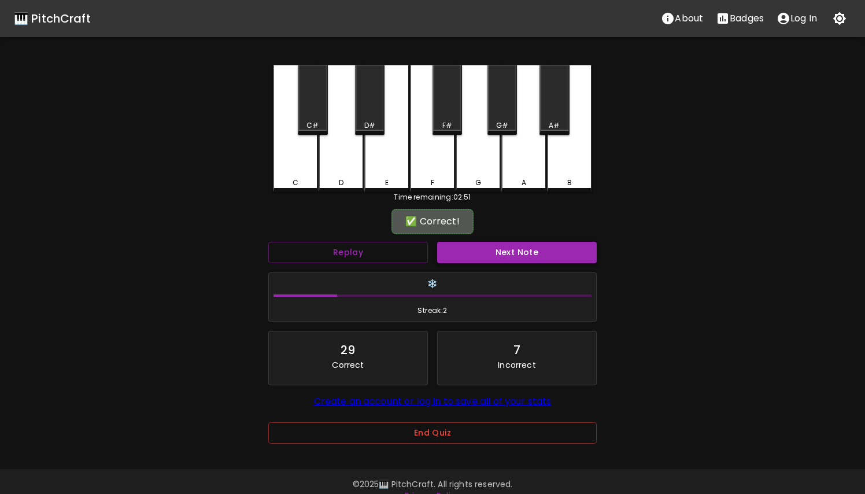
click at [450, 256] on button "Next Note" at bounding box center [517, 252] width 160 height 21
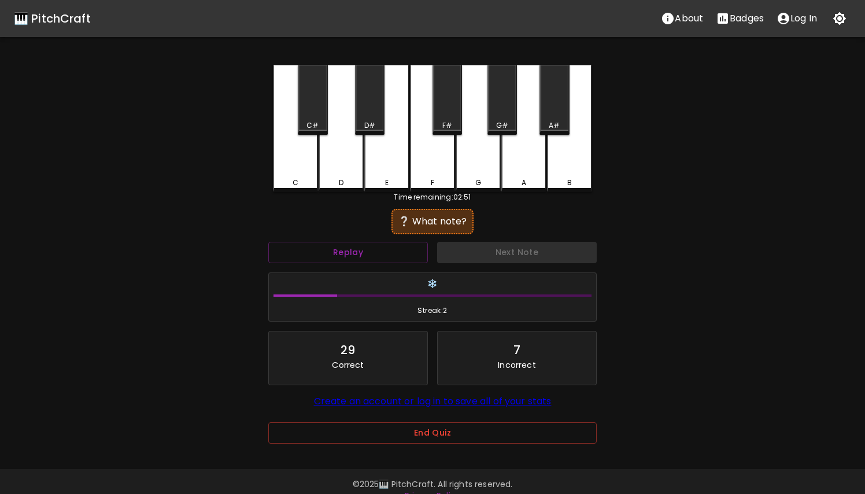
click at [331, 179] on div "D" at bounding box center [341, 183] width 43 height 10
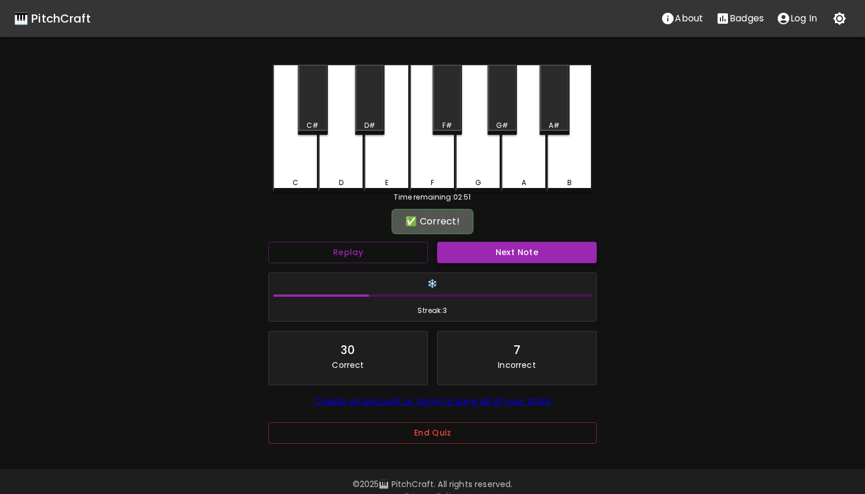
click at [470, 245] on button "Next Note" at bounding box center [517, 252] width 160 height 21
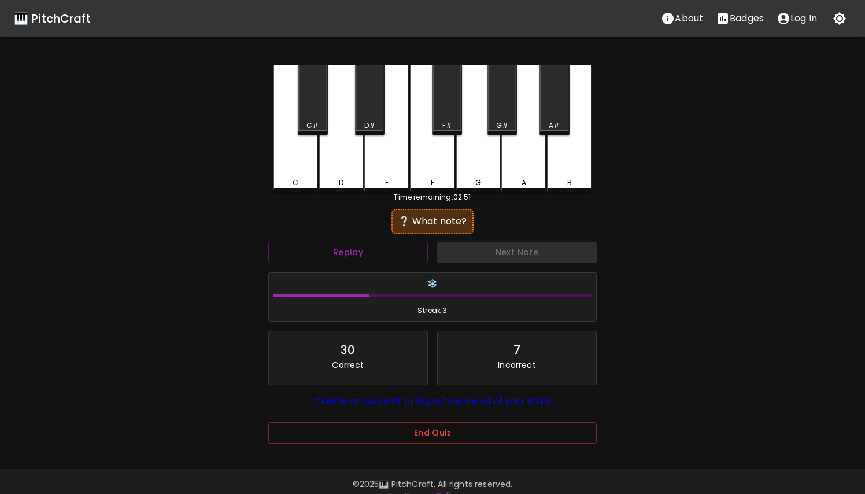
click at [319, 113] on div "C#" at bounding box center [313, 100] width 30 height 70
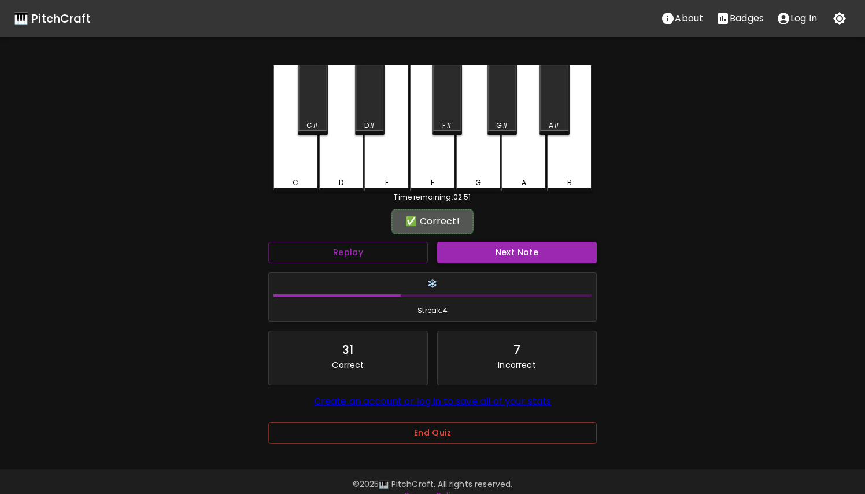
click at [455, 253] on button "Next Note" at bounding box center [517, 252] width 160 height 21
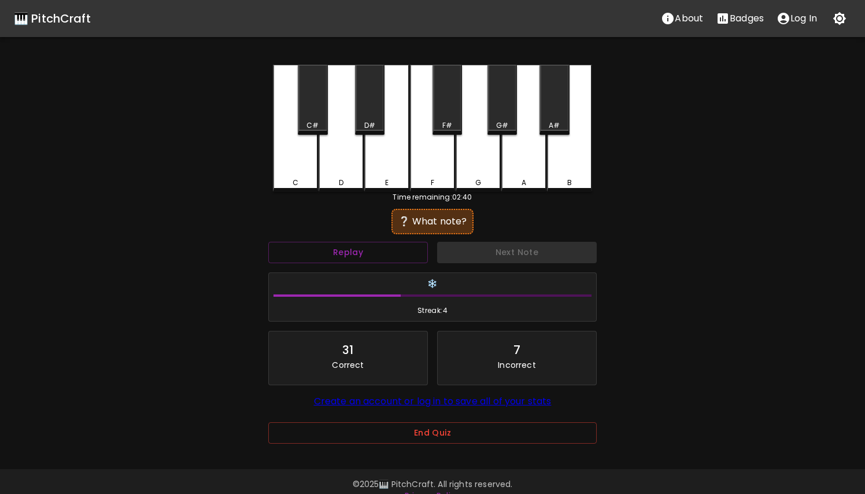
click at [372, 113] on div "D#" at bounding box center [370, 100] width 30 height 70
click at [395, 186] on div "E" at bounding box center [386, 128] width 45 height 127
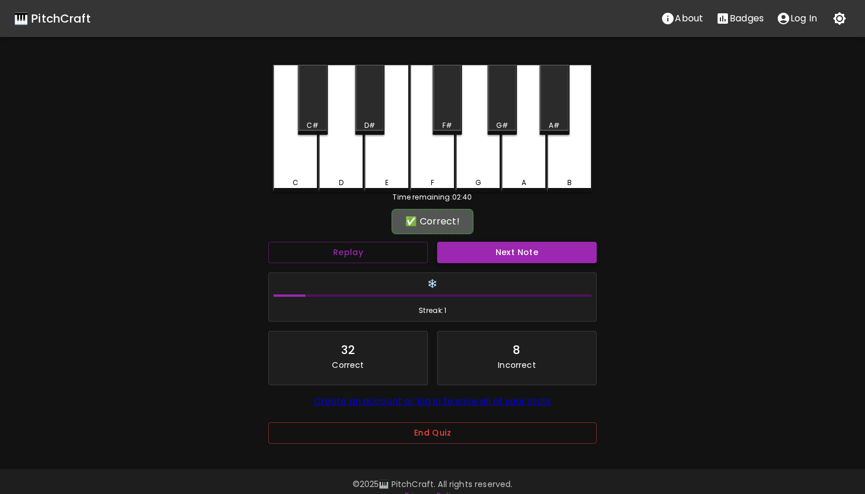
click at [464, 257] on button "Next Note" at bounding box center [517, 252] width 160 height 21
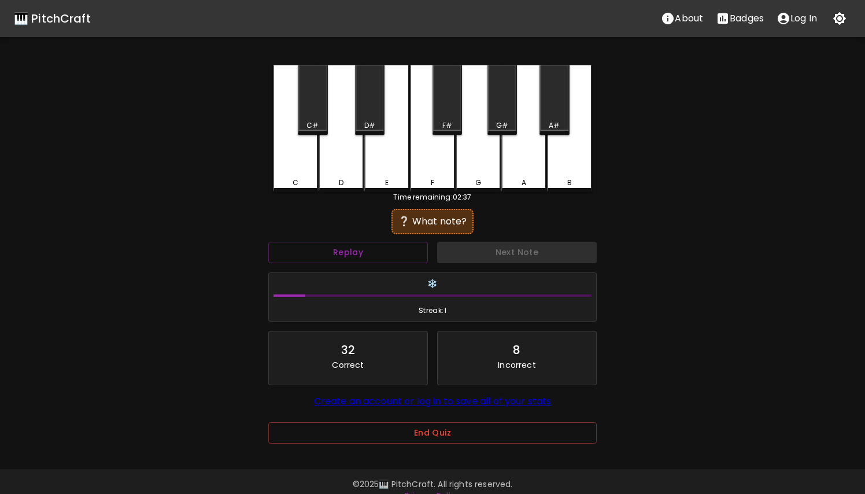
click at [435, 139] on div "F" at bounding box center [432, 128] width 45 height 127
click at [440, 99] on div "F#" at bounding box center [448, 100] width 30 height 70
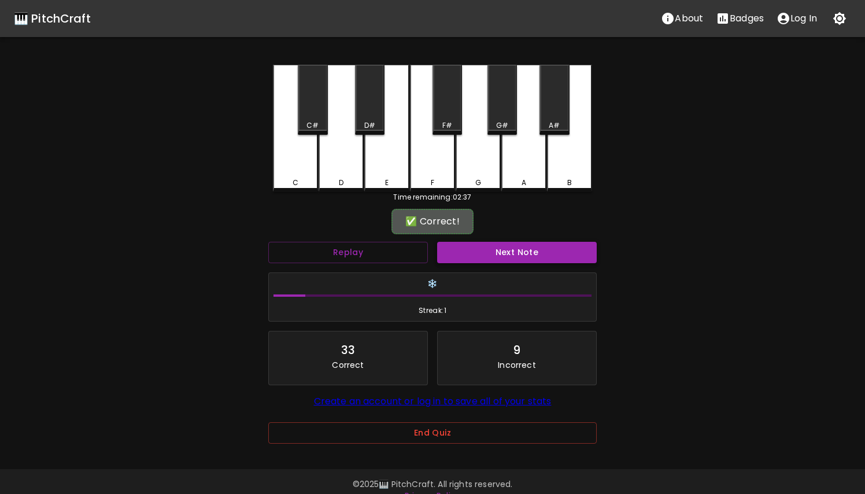
click at [483, 254] on button "Next Note" at bounding box center [517, 252] width 160 height 21
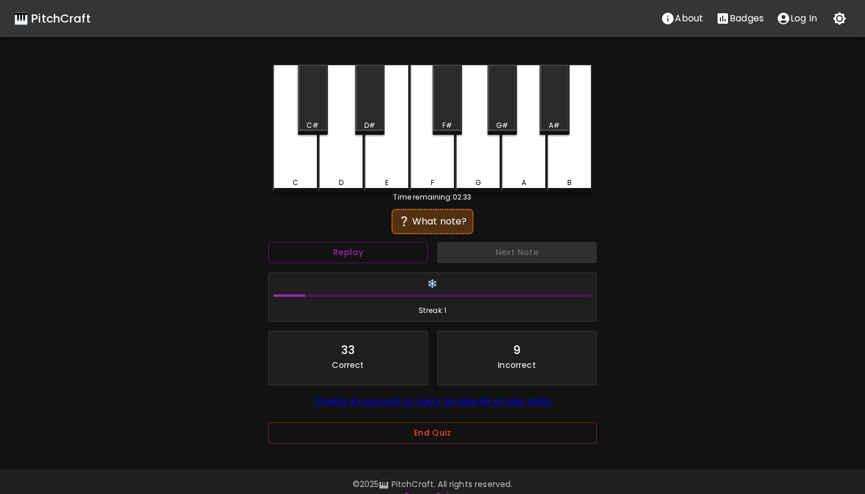
click at [511, 115] on div "G#" at bounding box center [503, 100] width 30 height 70
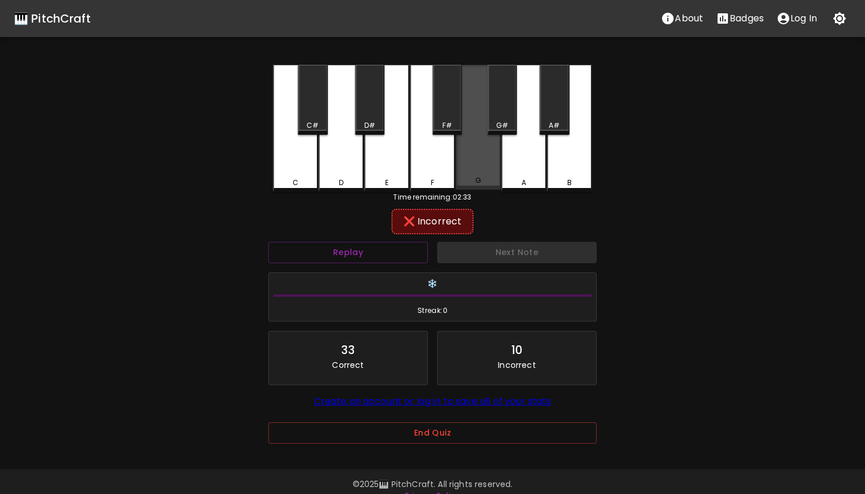
click at [481, 168] on div "G" at bounding box center [478, 127] width 45 height 125
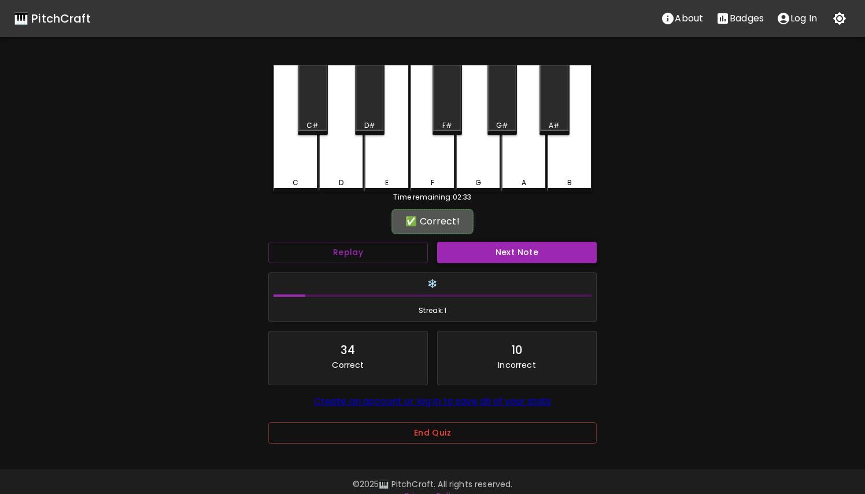
click at [511, 254] on button "Next Note" at bounding box center [517, 252] width 160 height 21
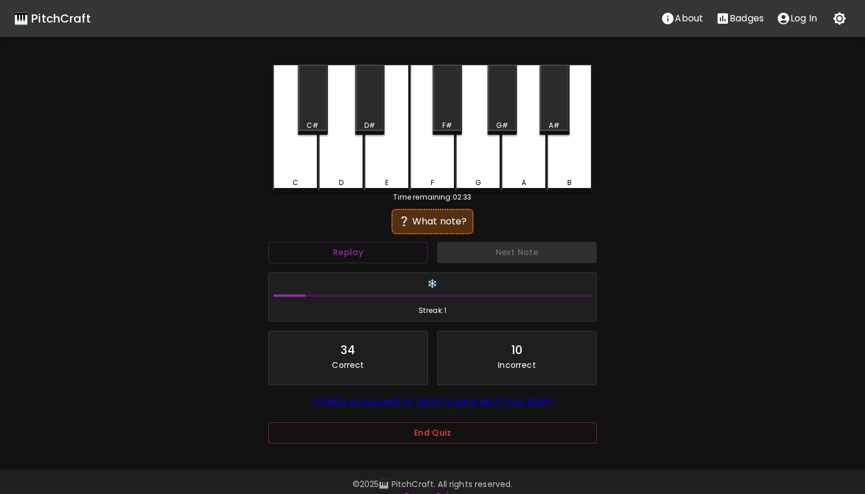
click at [485, 160] on div "G" at bounding box center [478, 128] width 45 height 127
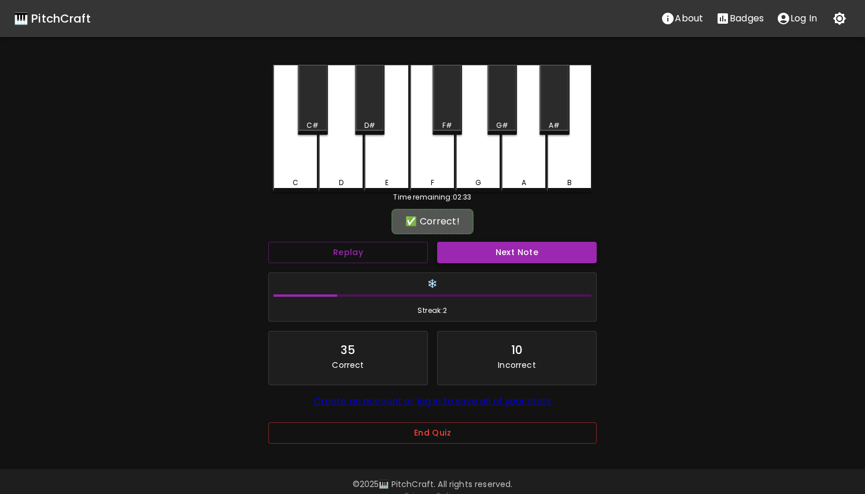
click at [500, 253] on button "Next Note" at bounding box center [517, 252] width 160 height 21
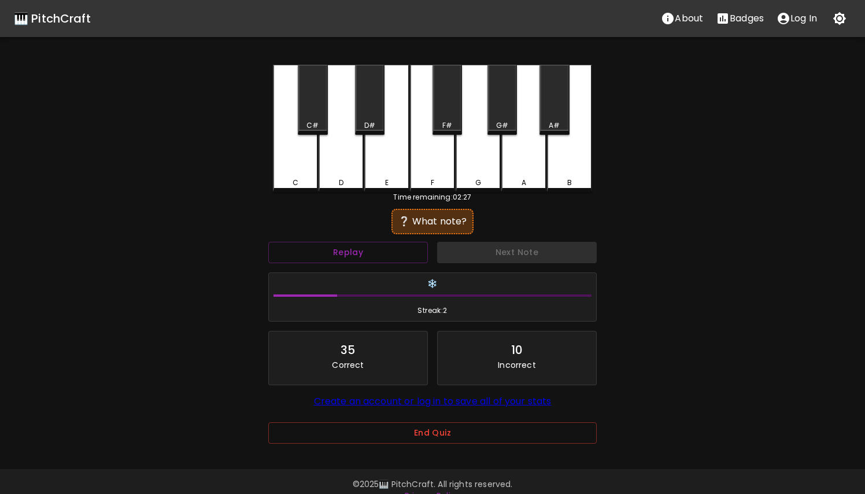
click at [449, 110] on div "F#" at bounding box center [448, 100] width 30 height 70
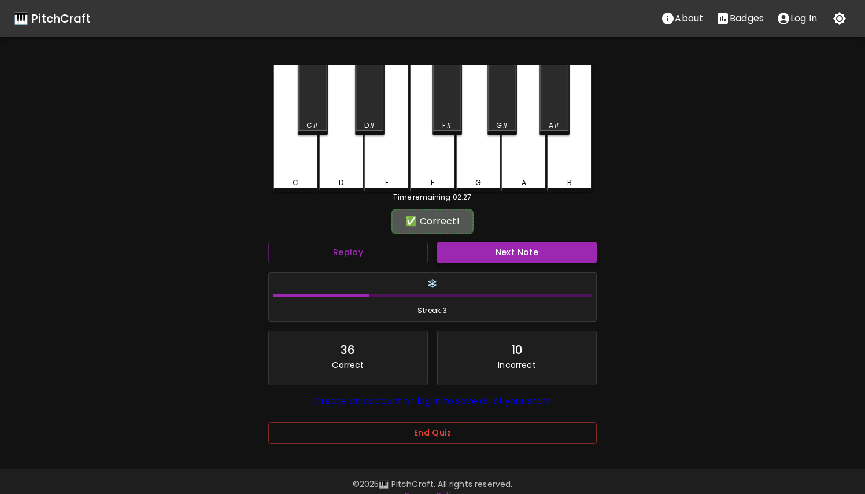
click at [483, 255] on button "Next Note" at bounding box center [517, 252] width 160 height 21
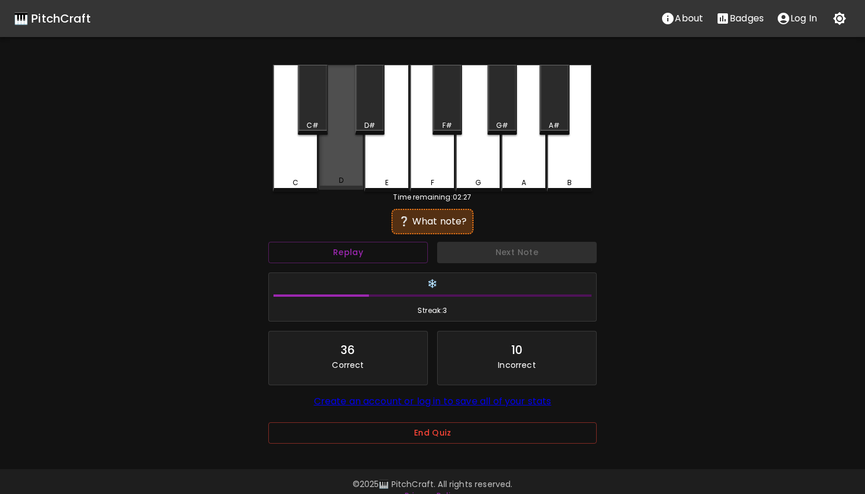
click at [344, 171] on div "D" at bounding box center [341, 127] width 45 height 125
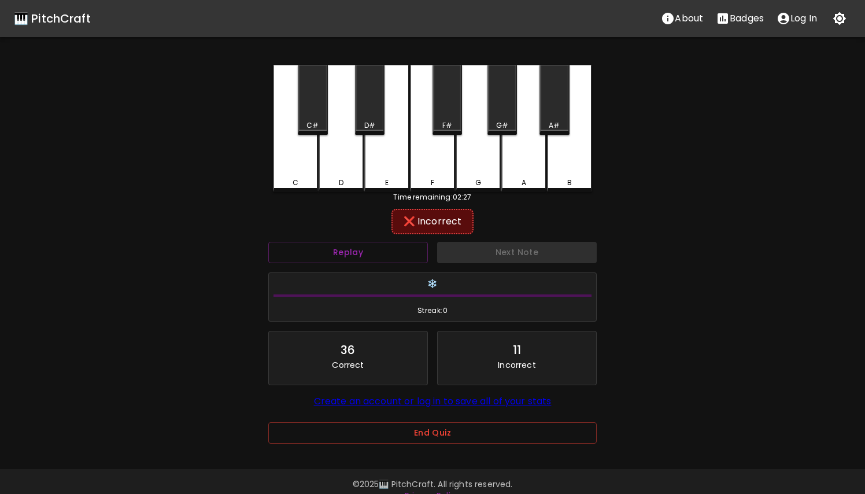
click at [312, 121] on div "C#" at bounding box center [313, 125] width 12 height 10
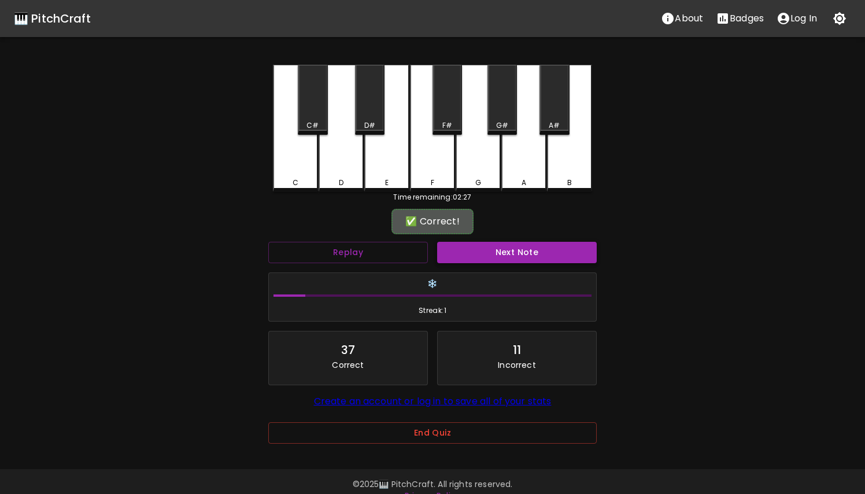
click at [461, 249] on button "Next Note" at bounding box center [517, 252] width 160 height 21
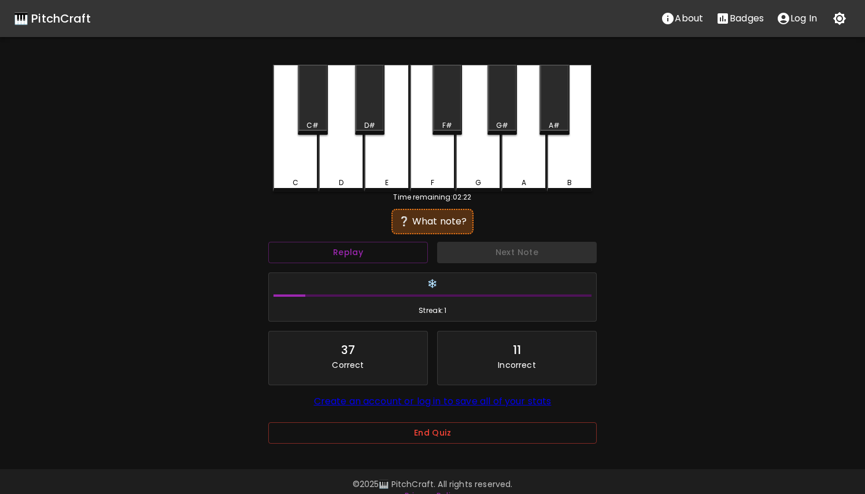
click at [448, 108] on div "F#" at bounding box center [448, 100] width 30 height 70
click at [431, 159] on div "F" at bounding box center [432, 128] width 45 height 127
click at [385, 183] on div "E" at bounding box center [386, 183] width 3 height 10
click at [366, 108] on div "D#" at bounding box center [370, 100] width 30 height 70
click at [350, 154] on div "D" at bounding box center [341, 128] width 45 height 127
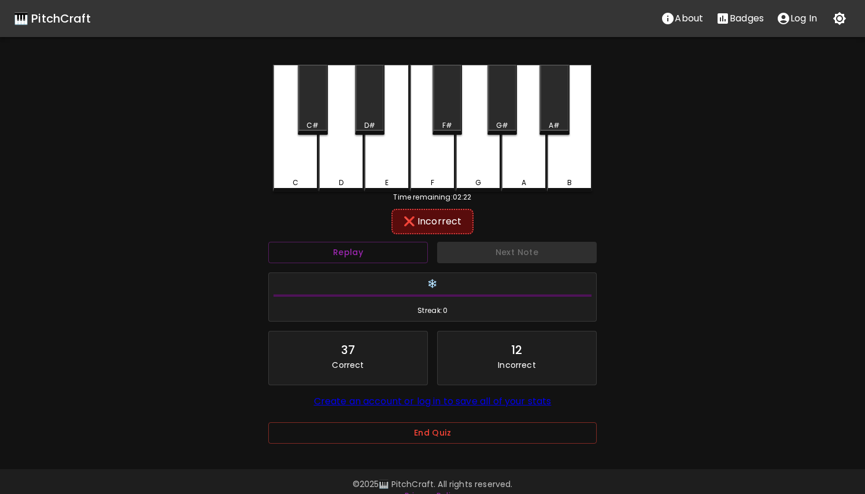
click at [309, 106] on div "C#" at bounding box center [313, 100] width 30 height 70
click at [434, 170] on div "F" at bounding box center [432, 128] width 45 height 127
click at [448, 109] on div "F#" at bounding box center [448, 100] width 30 height 70
click at [481, 179] on div "G" at bounding box center [478, 183] width 43 height 10
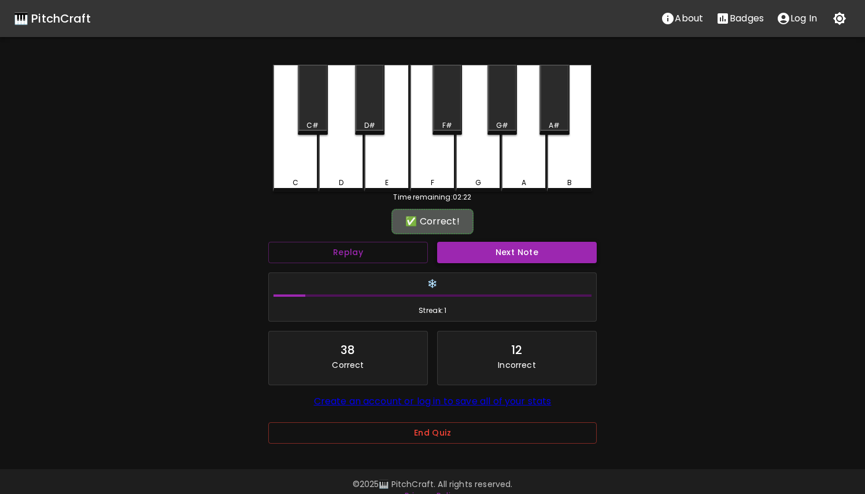
click at [503, 253] on button "Next Note" at bounding box center [517, 252] width 160 height 21
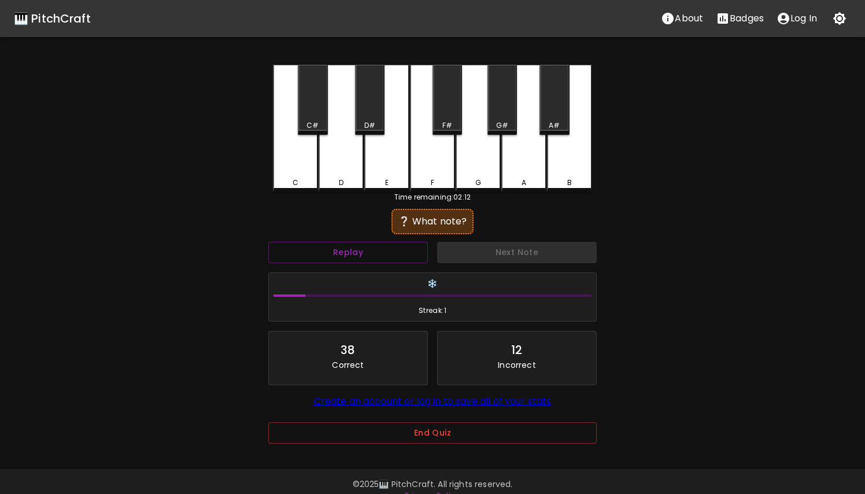
click at [555, 109] on div "A#" at bounding box center [555, 100] width 30 height 70
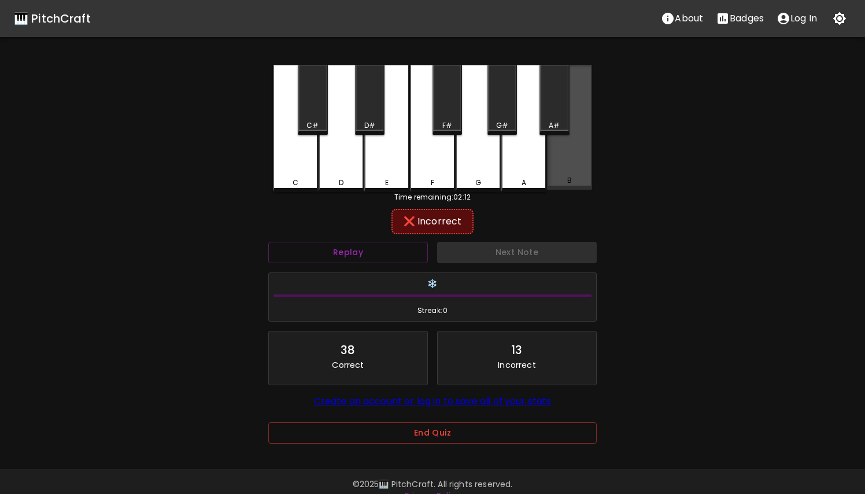
click at [555, 168] on div "B" at bounding box center [569, 127] width 45 height 125
click at [528, 167] on div "A" at bounding box center [524, 128] width 45 height 127
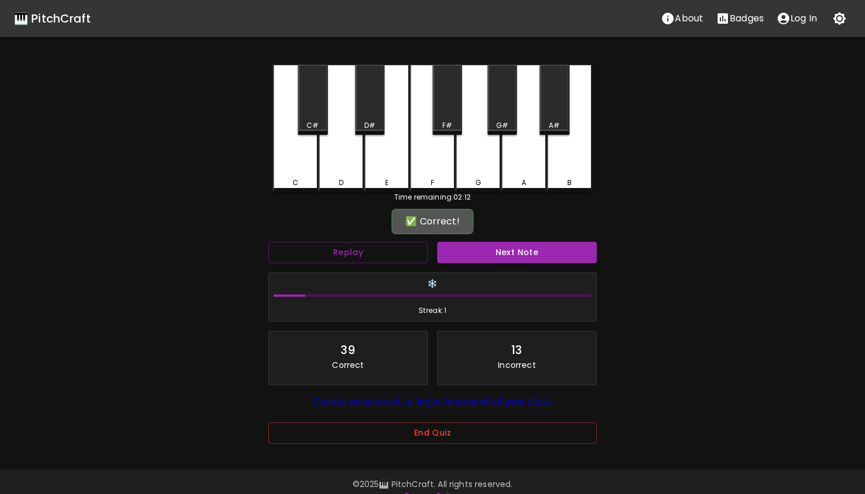
click at [513, 249] on button "Next Note" at bounding box center [517, 252] width 160 height 21
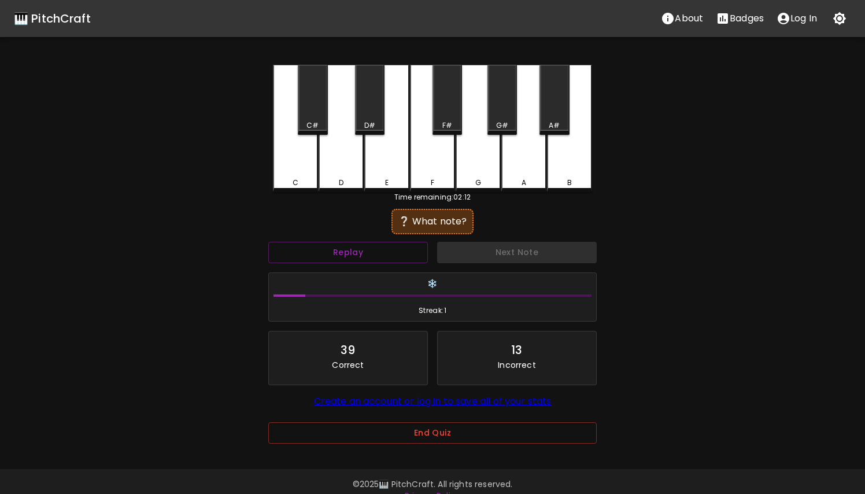
click at [554, 123] on div "A#" at bounding box center [554, 125] width 11 height 10
click at [563, 183] on div "B" at bounding box center [569, 183] width 43 height 10
click at [506, 125] on div "G#" at bounding box center [502, 125] width 12 height 10
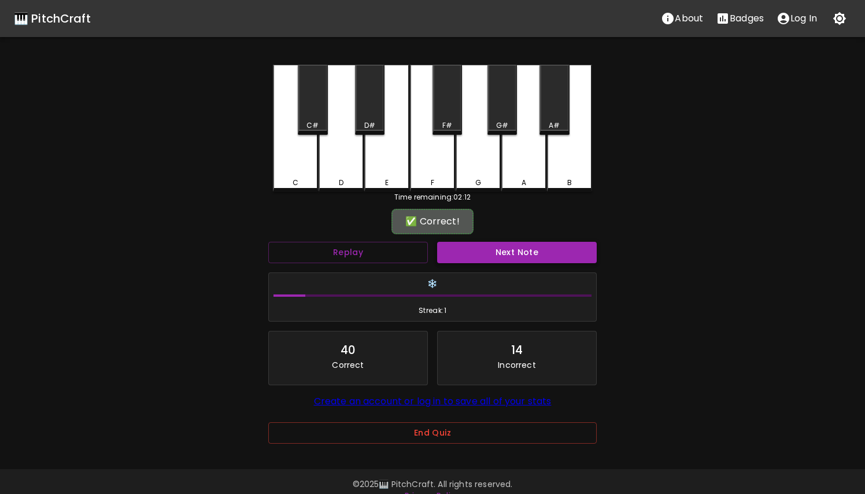
click at [499, 254] on button "Next Note" at bounding box center [517, 252] width 160 height 21
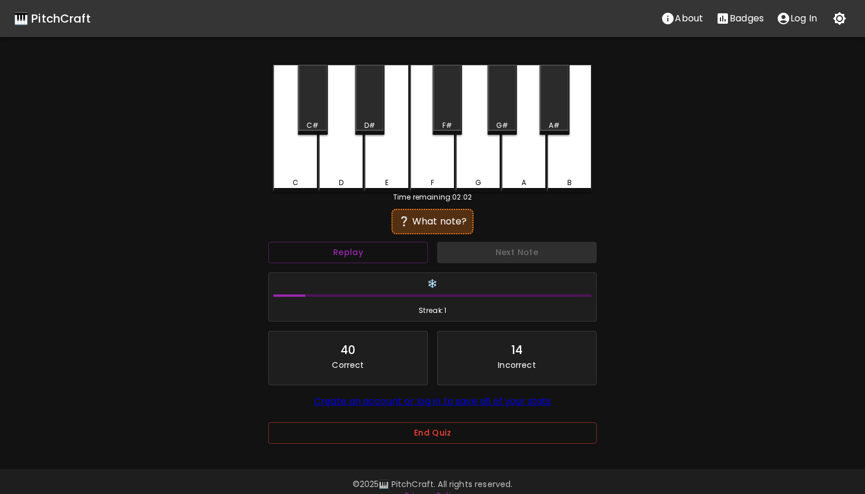
click at [307, 113] on div "C#" at bounding box center [313, 100] width 30 height 70
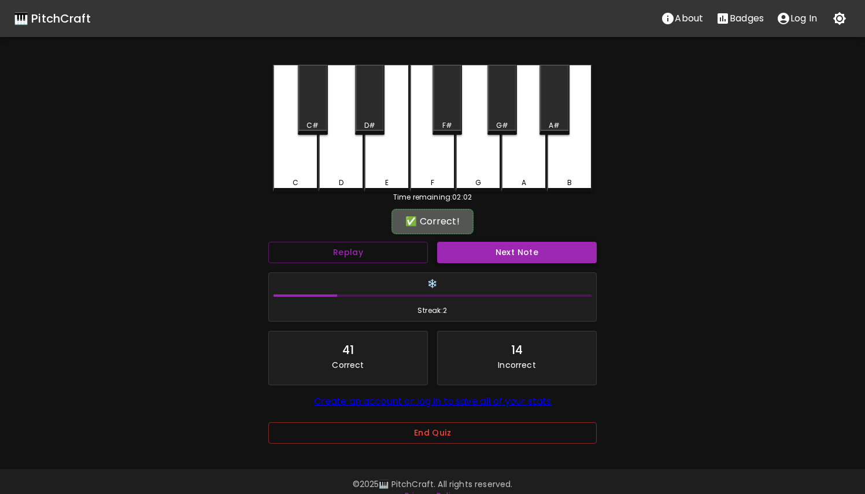
click at [464, 242] on button "Next Note" at bounding box center [517, 252] width 160 height 21
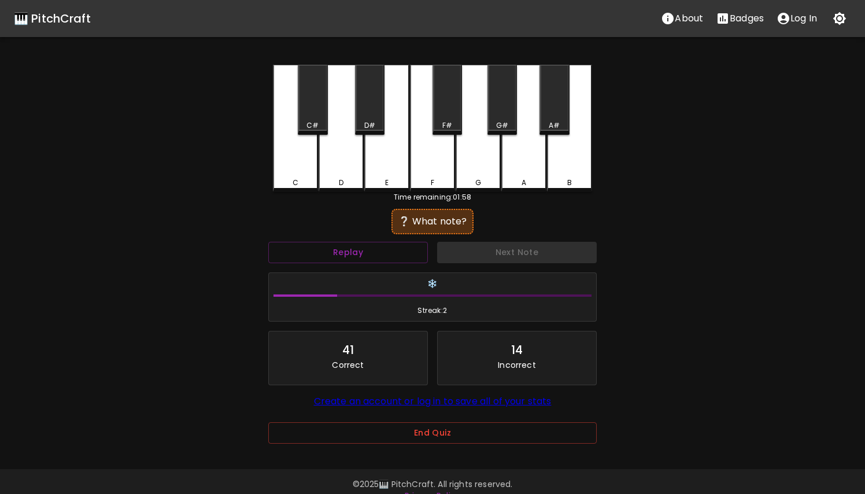
click at [371, 95] on div "D#" at bounding box center [370, 100] width 30 height 70
click at [396, 180] on div "E" at bounding box center [387, 183] width 43 height 10
click at [426, 158] on div "F" at bounding box center [432, 128] width 45 height 127
click at [455, 104] on div "F#" at bounding box center [448, 100] width 30 height 70
click at [371, 97] on div "D#" at bounding box center [370, 100] width 30 height 70
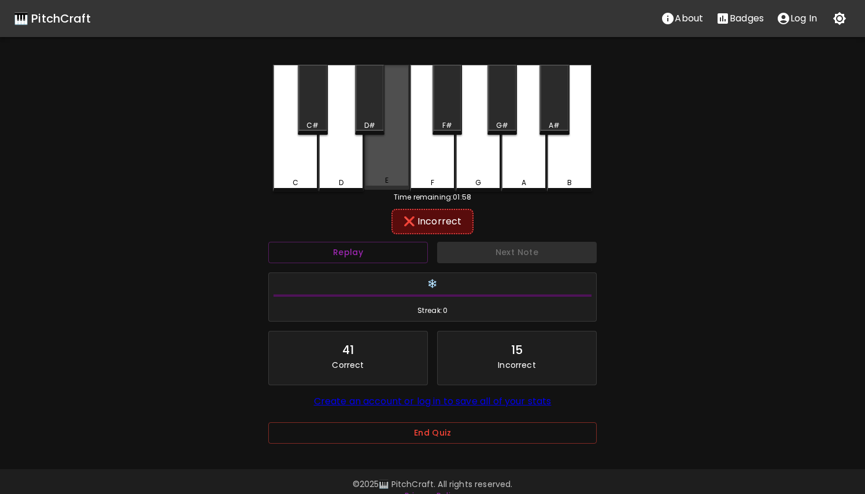
click at [385, 146] on div "E" at bounding box center [386, 127] width 45 height 125
click at [344, 158] on div "D" at bounding box center [341, 128] width 45 height 127
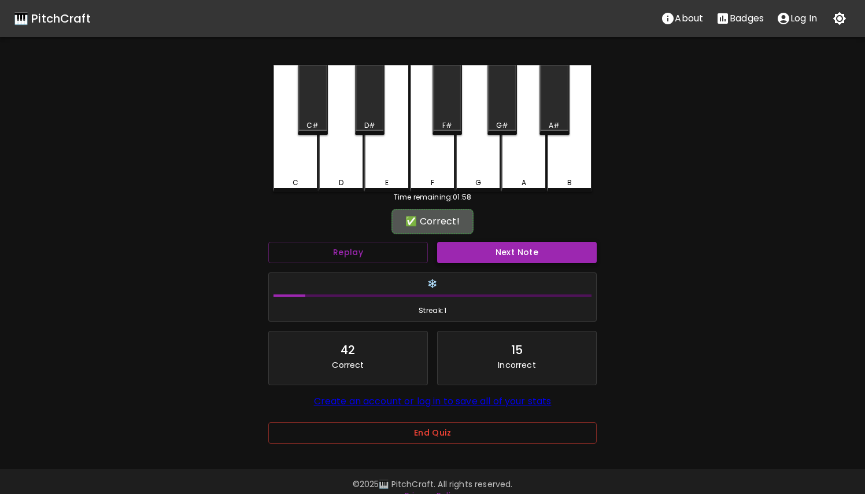
click at [456, 251] on button "Next Note" at bounding box center [517, 252] width 160 height 21
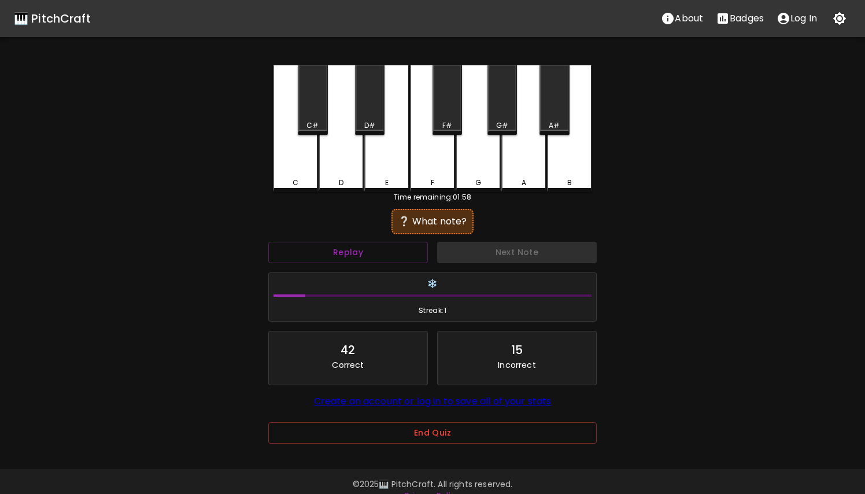
click at [336, 141] on div "D" at bounding box center [341, 128] width 45 height 127
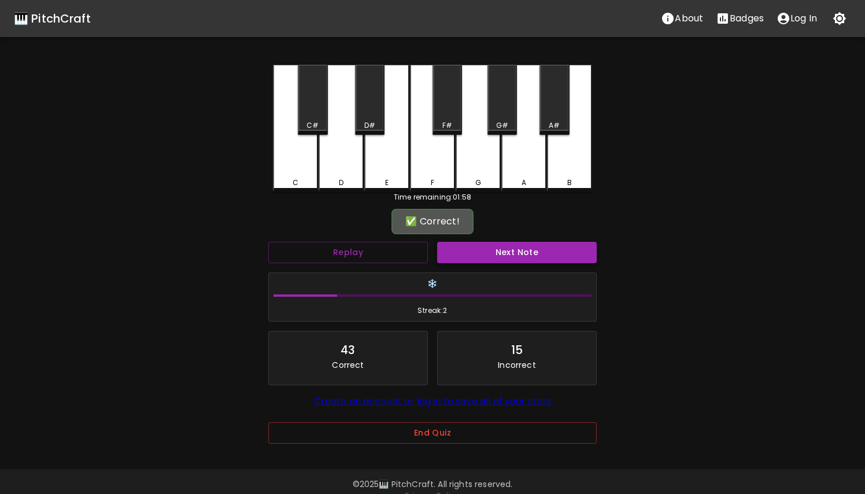
click at [459, 256] on button "Next Note" at bounding box center [517, 252] width 160 height 21
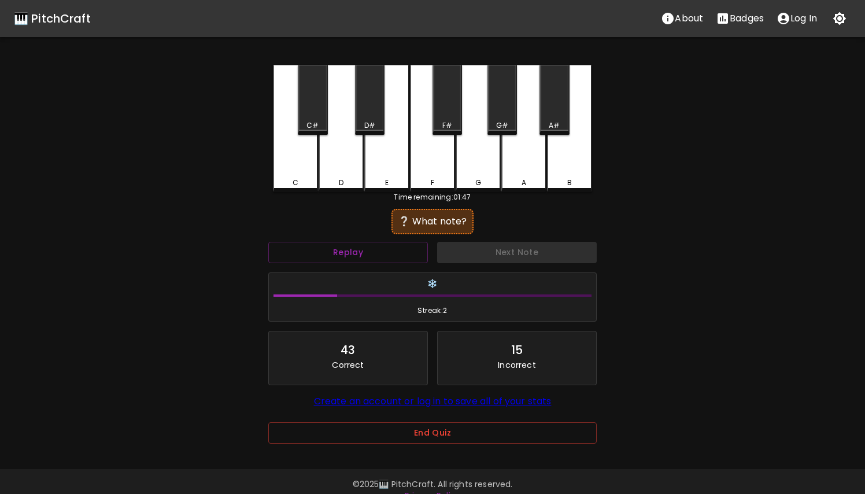
click at [459, 256] on div "Next Note" at bounding box center [517, 252] width 169 height 31
click at [393, 243] on button "Replay" at bounding box center [348, 252] width 160 height 21
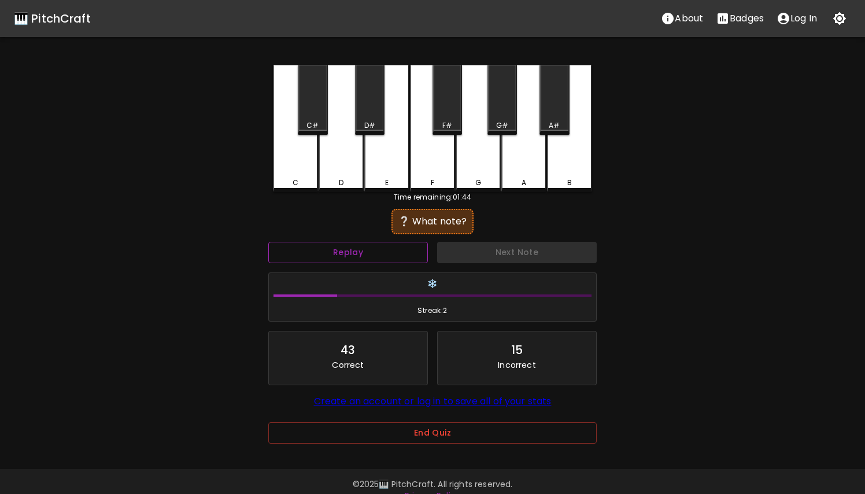
click at [393, 243] on button "Replay" at bounding box center [348, 252] width 160 height 21
click at [451, 152] on div "F" at bounding box center [432, 128] width 45 height 127
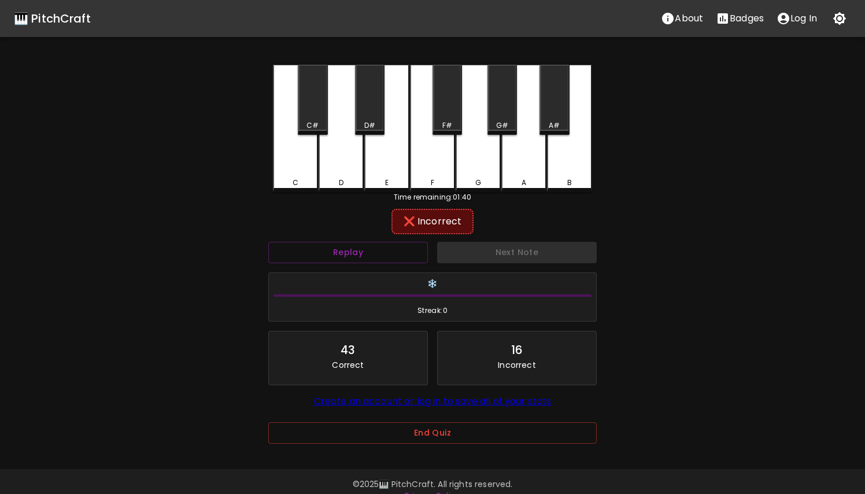
click at [451, 115] on div "F#" at bounding box center [448, 100] width 30 height 70
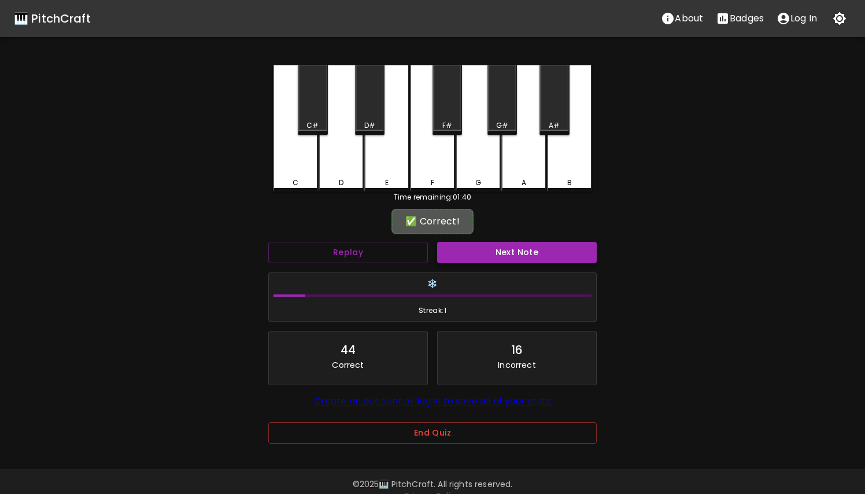
click at [473, 259] on button "Next Note" at bounding box center [517, 252] width 160 height 21
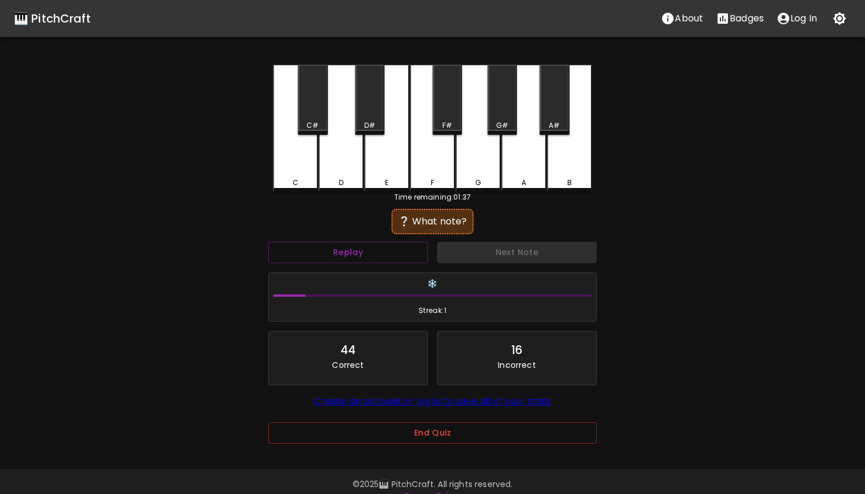
click at [555, 102] on div "A#" at bounding box center [555, 100] width 30 height 70
click at [506, 102] on div "G#" at bounding box center [503, 100] width 30 height 70
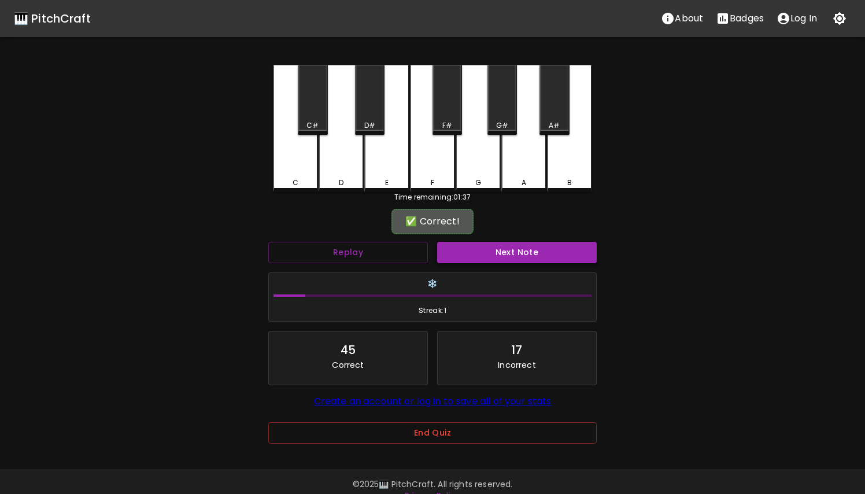
click at [472, 258] on button "Next Note" at bounding box center [517, 252] width 160 height 21
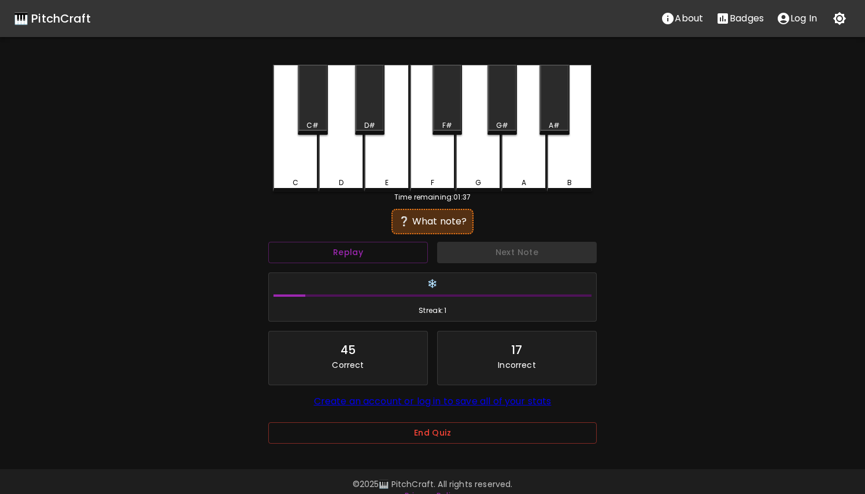
click at [275, 165] on div "C" at bounding box center [295, 128] width 45 height 127
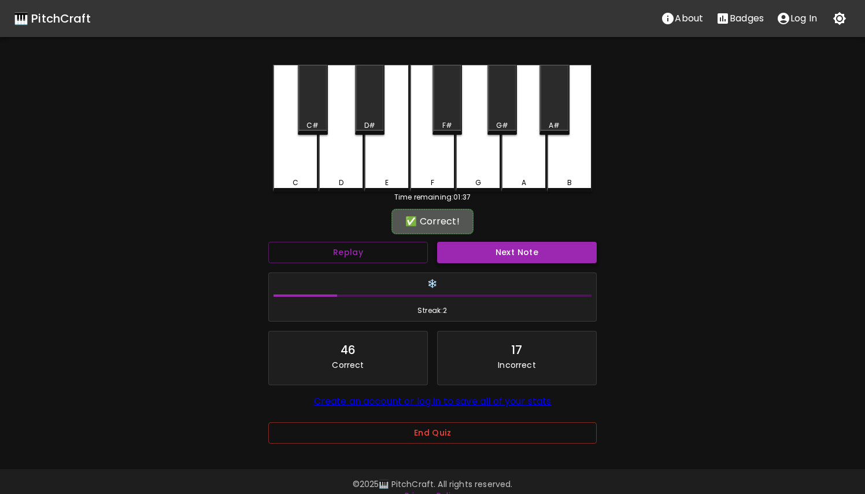
click at [470, 248] on button "Next Note" at bounding box center [517, 252] width 160 height 21
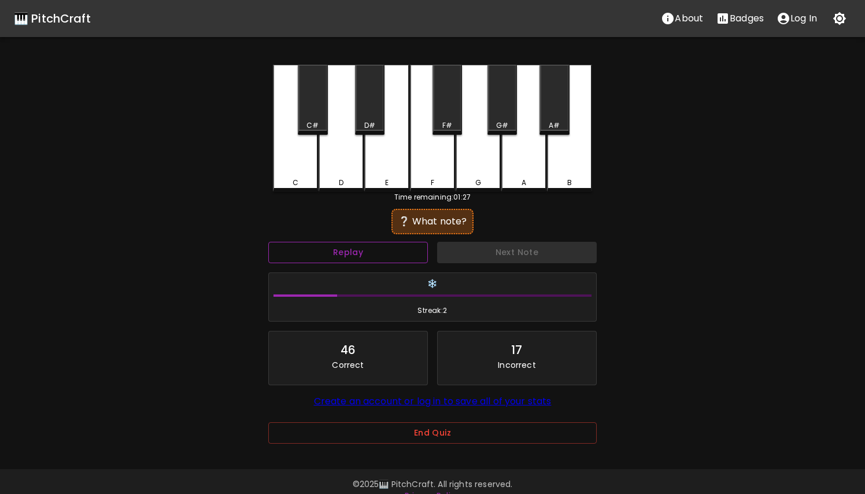
click at [409, 257] on button "Replay" at bounding box center [348, 252] width 160 height 21
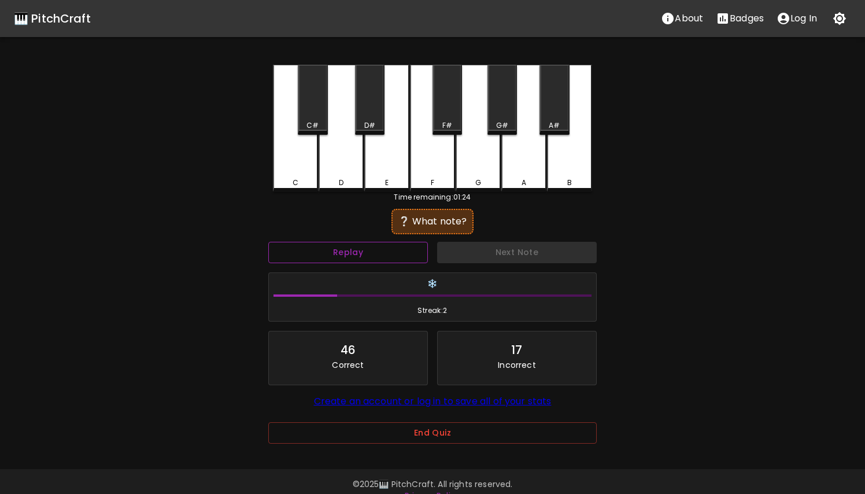
click at [409, 257] on button "Replay" at bounding box center [348, 252] width 160 height 21
click at [481, 161] on div "G" at bounding box center [478, 128] width 45 height 127
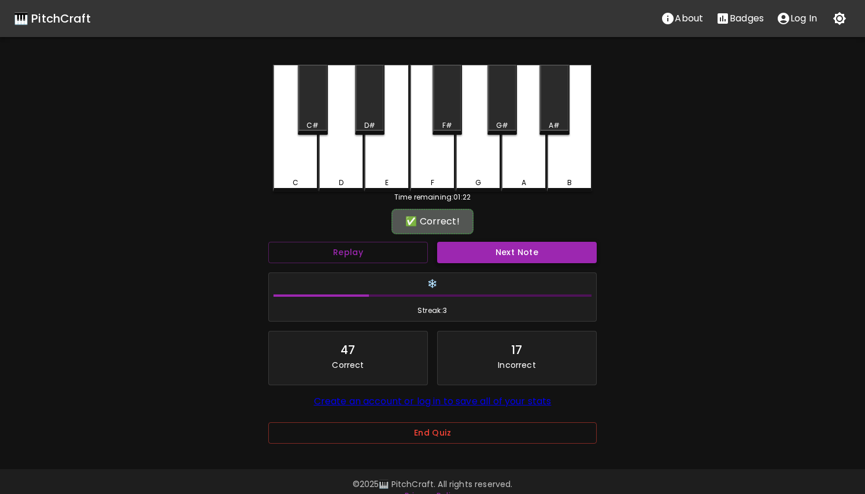
click at [512, 250] on button "Next Note" at bounding box center [517, 252] width 160 height 21
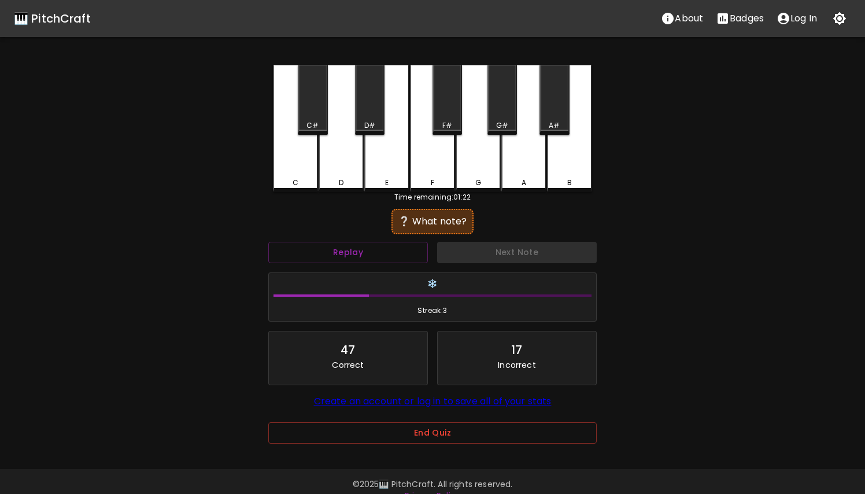
click at [300, 164] on div "C" at bounding box center [295, 128] width 45 height 127
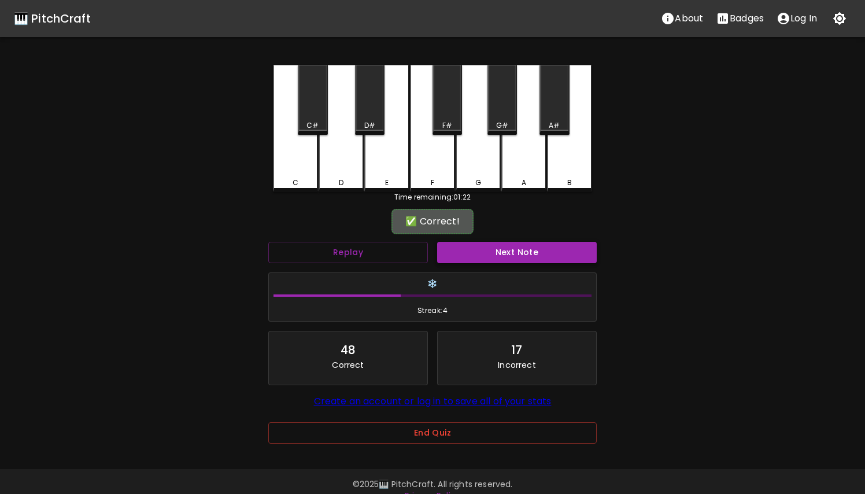
click at [493, 260] on button "Next Note" at bounding box center [517, 252] width 160 height 21
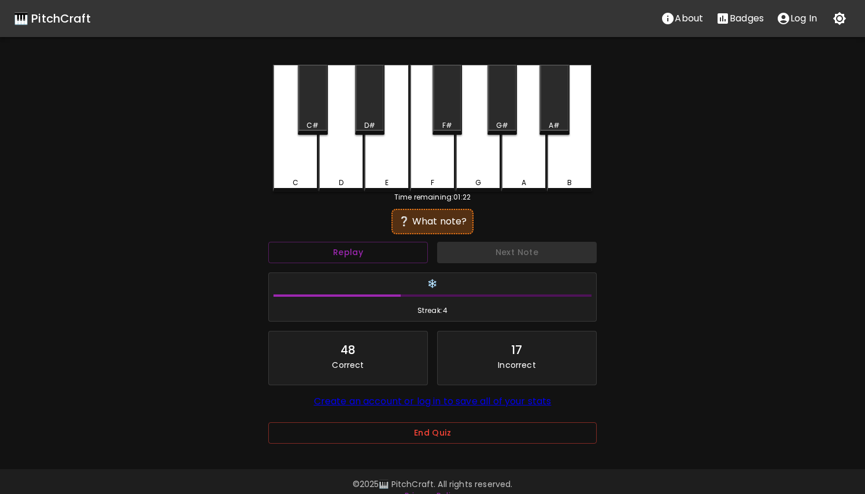
click at [477, 163] on div "G" at bounding box center [478, 128] width 45 height 127
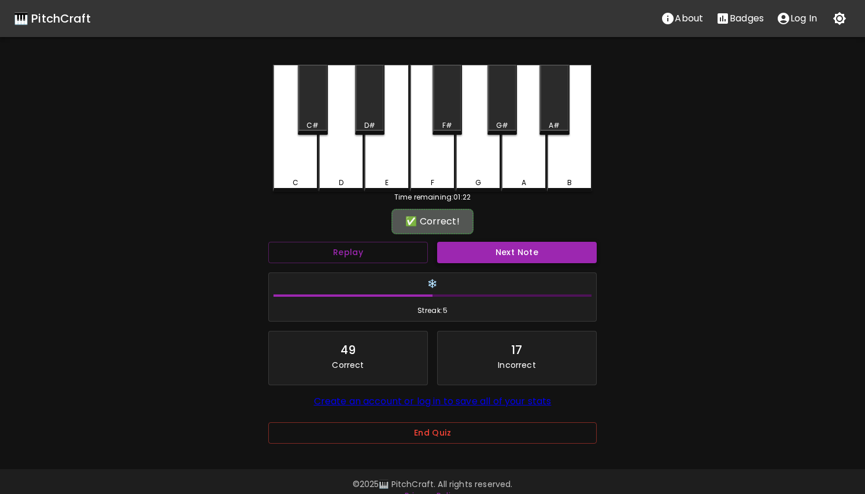
click at [479, 249] on button "Next Note" at bounding box center [517, 252] width 160 height 21
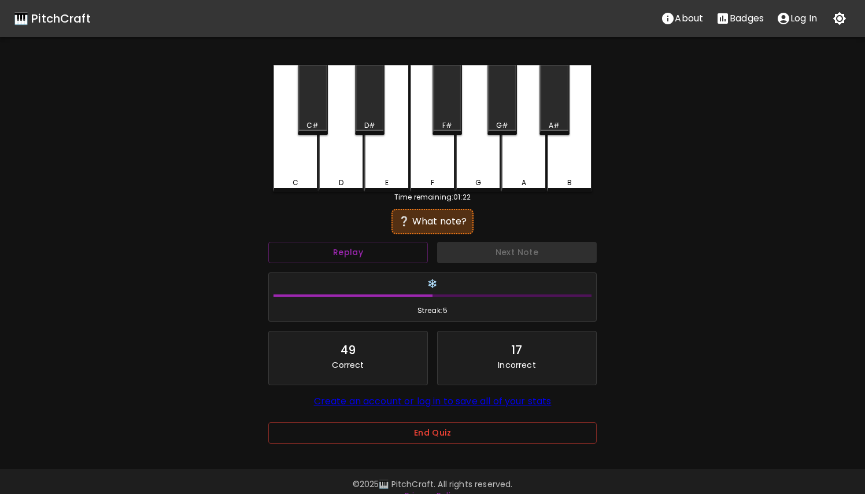
click at [375, 89] on div "D#" at bounding box center [370, 100] width 30 height 70
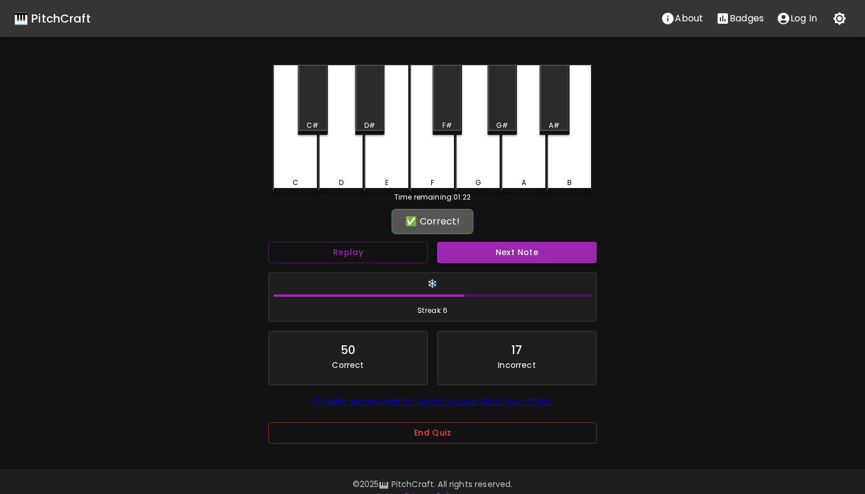
click at [468, 260] on button "Next Note" at bounding box center [517, 252] width 160 height 21
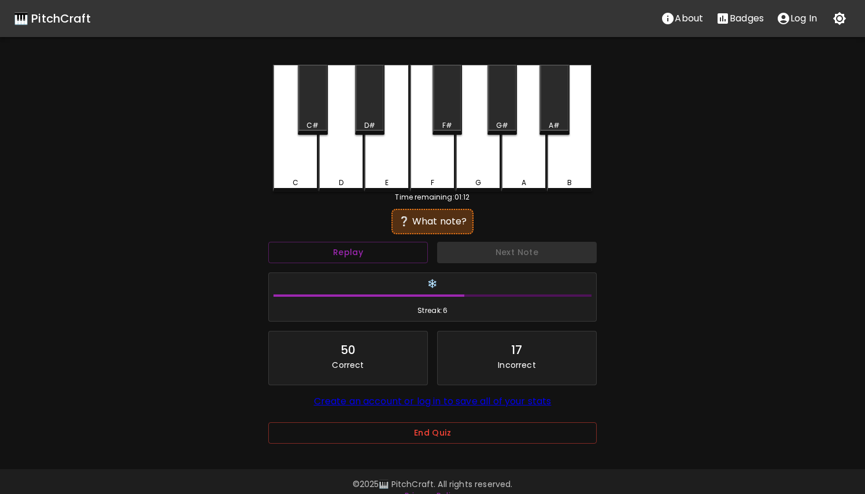
click at [555, 99] on div "A#" at bounding box center [555, 100] width 30 height 70
click at [563, 162] on div "B" at bounding box center [569, 128] width 45 height 127
click at [529, 171] on div "A" at bounding box center [524, 128] width 45 height 127
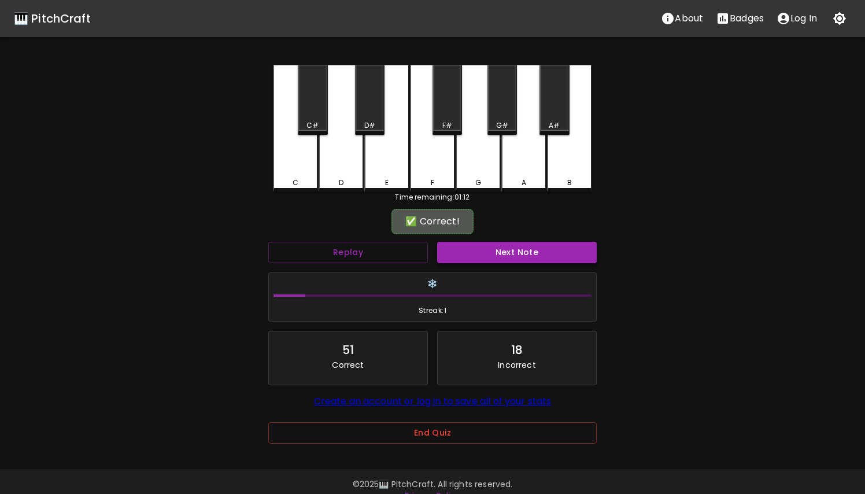
click at [515, 260] on button "Next Note" at bounding box center [517, 252] width 160 height 21
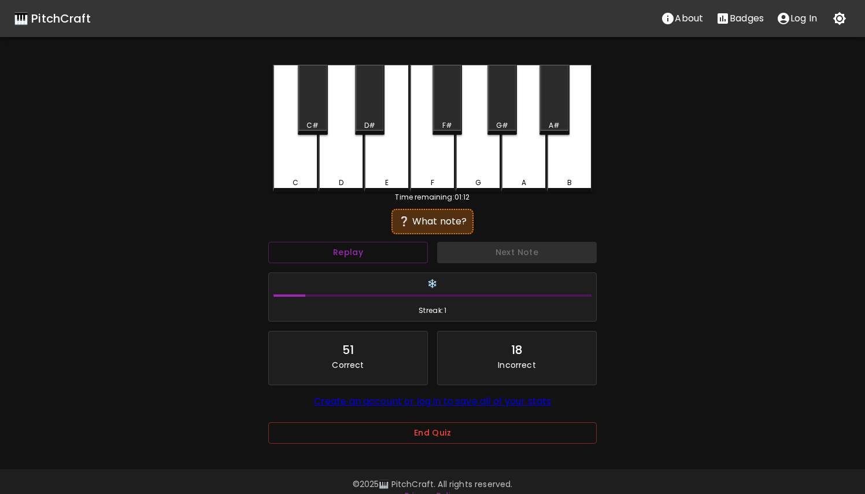
click at [372, 107] on div "D#" at bounding box center [370, 100] width 30 height 70
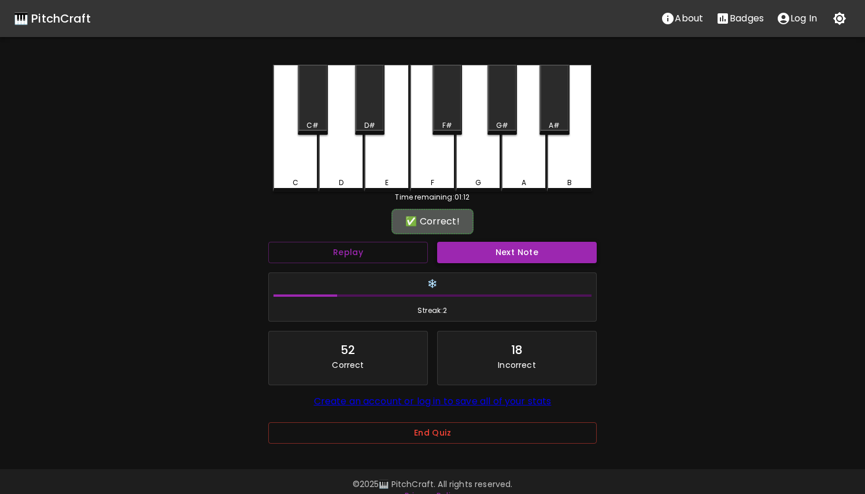
click at [459, 256] on button "Next Note" at bounding box center [517, 252] width 160 height 21
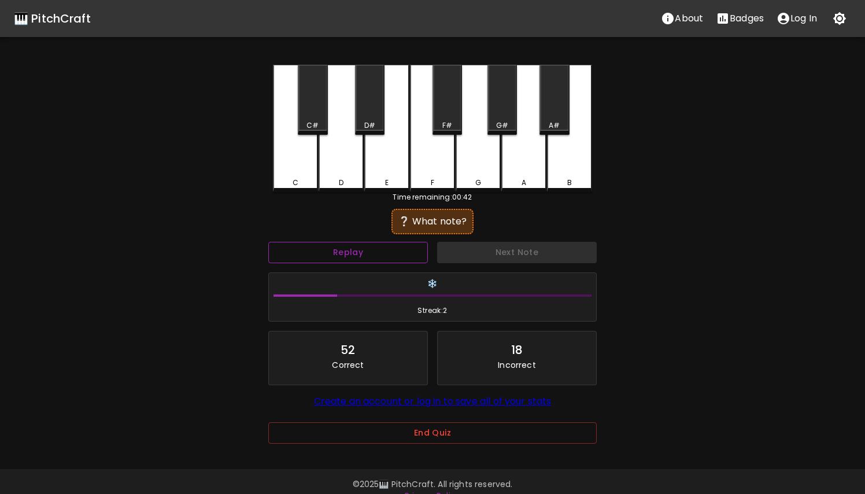
click at [360, 252] on button "Replay" at bounding box center [348, 252] width 160 height 21
click at [445, 106] on div "F#" at bounding box center [448, 100] width 30 height 70
click at [442, 165] on div "F" at bounding box center [432, 128] width 45 height 127
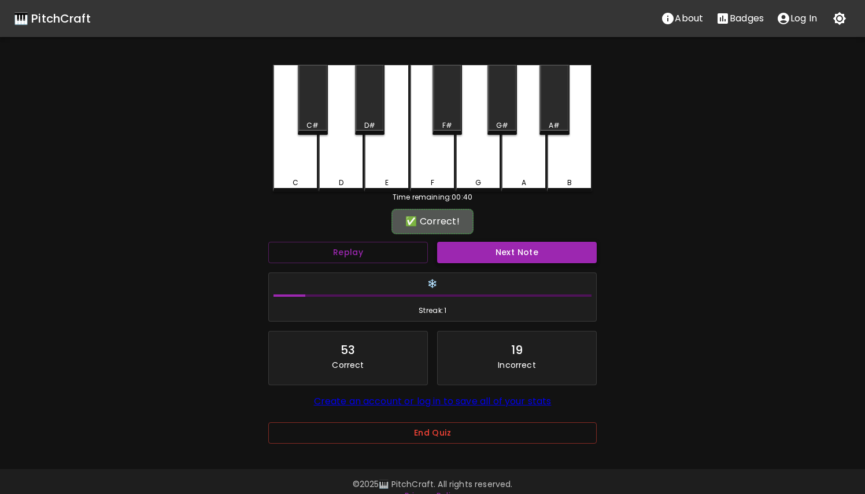
click at [479, 248] on button "Next Note" at bounding box center [517, 252] width 160 height 21
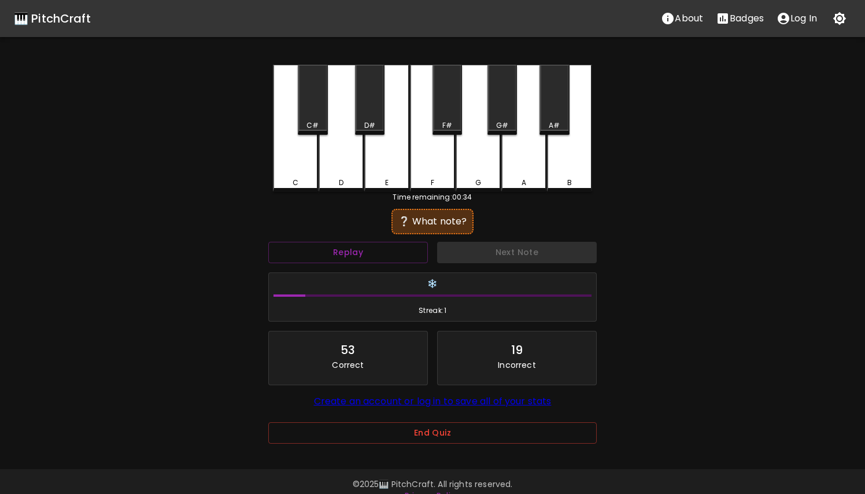
click at [368, 102] on div "D#" at bounding box center [370, 100] width 30 height 70
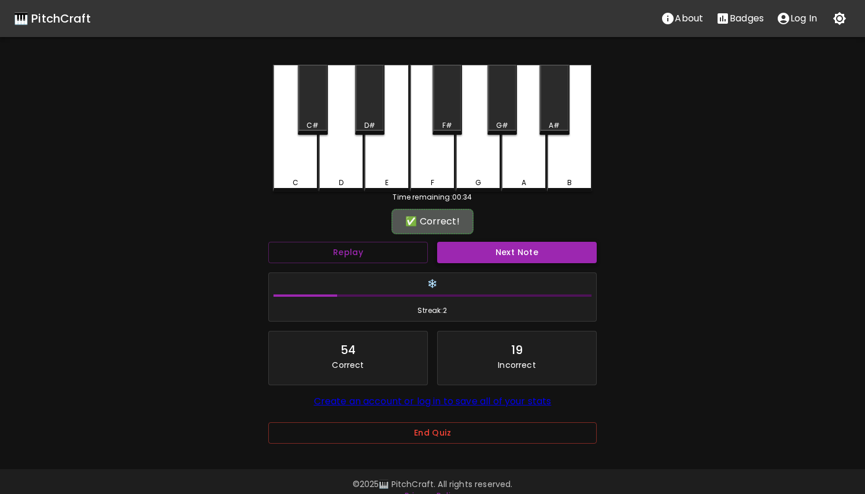
click at [481, 249] on button "Next Note" at bounding box center [517, 252] width 160 height 21
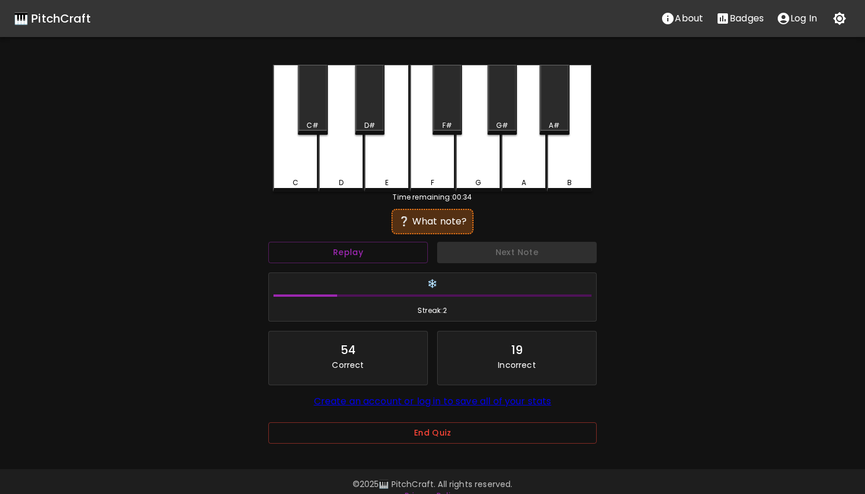
click at [308, 186] on div "C" at bounding box center [295, 128] width 45 height 127
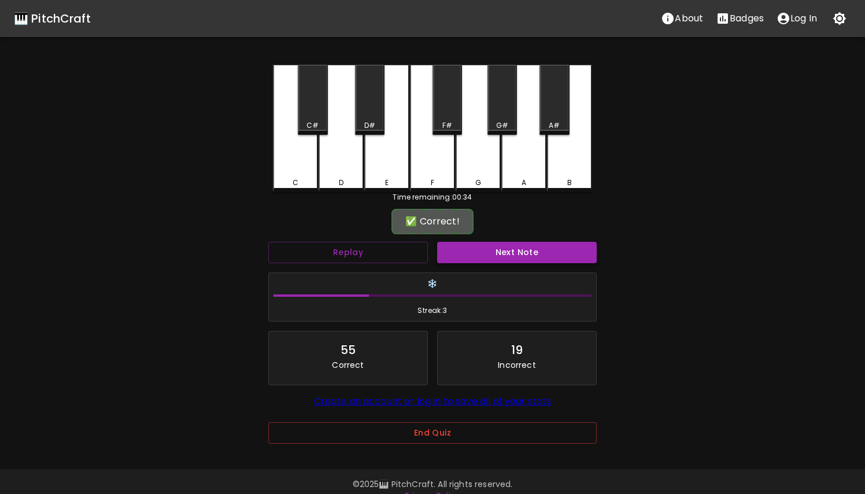
click at [467, 250] on button "Next Note" at bounding box center [517, 252] width 160 height 21
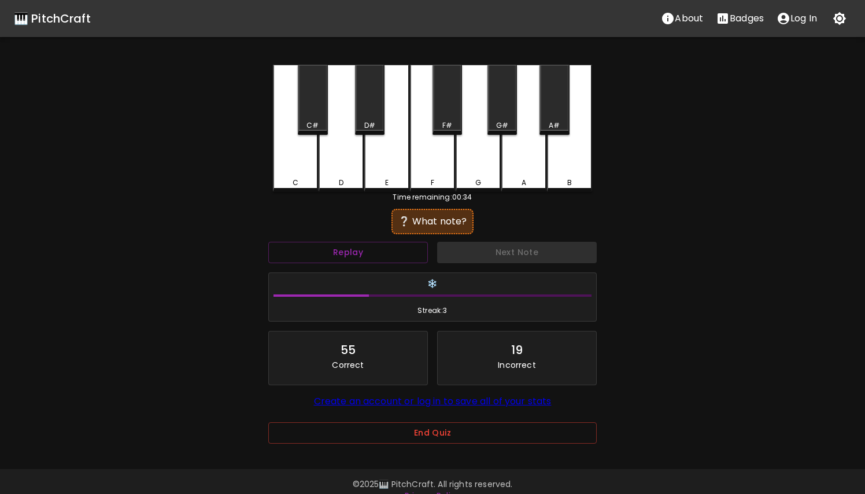
click at [338, 166] on div "D" at bounding box center [341, 128] width 45 height 127
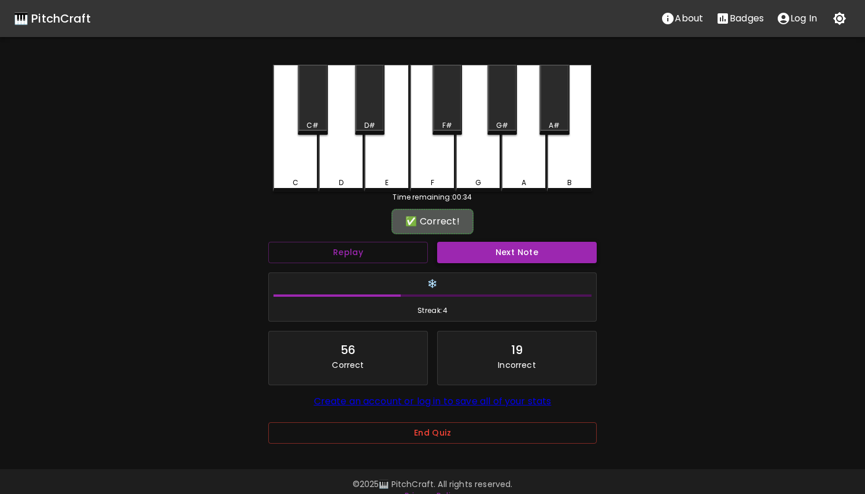
click at [460, 259] on button "Next Note" at bounding box center [517, 252] width 160 height 21
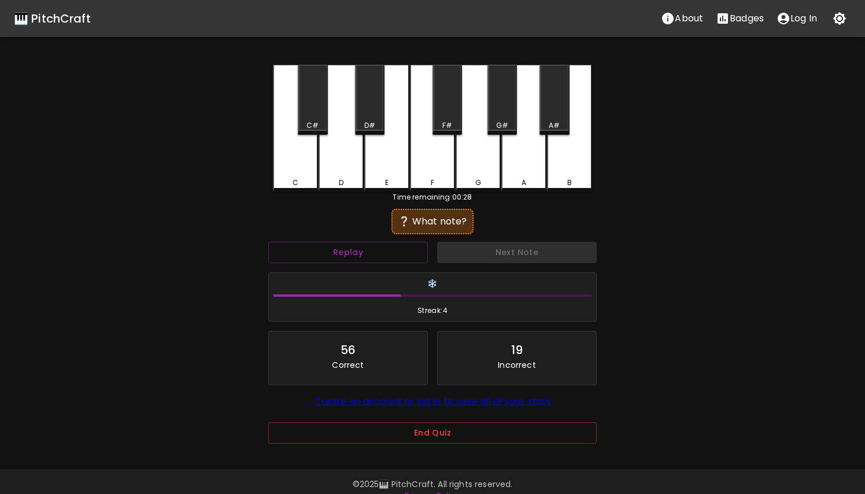
click at [561, 157] on div "B" at bounding box center [569, 128] width 45 height 127
click at [552, 113] on div "A#" at bounding box center [555, 100] width 30 height 70
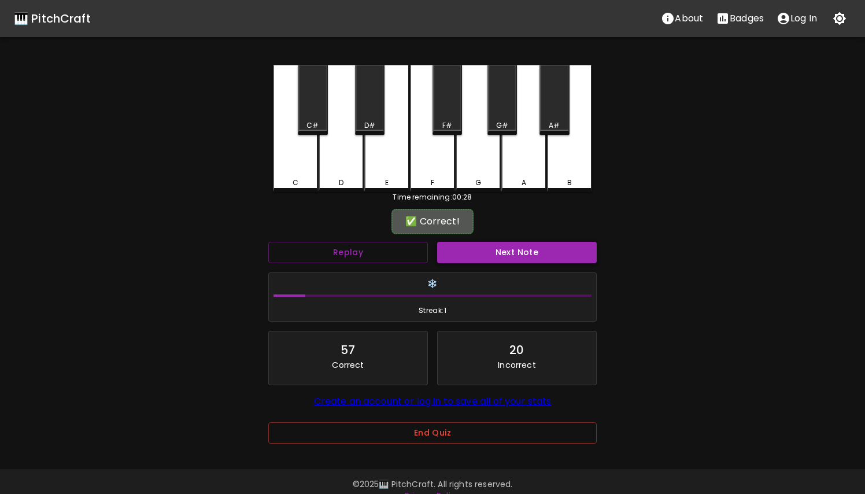
click at [519, 255] on button "Next Note" at bounding box center [517, 252] width 160 height 21
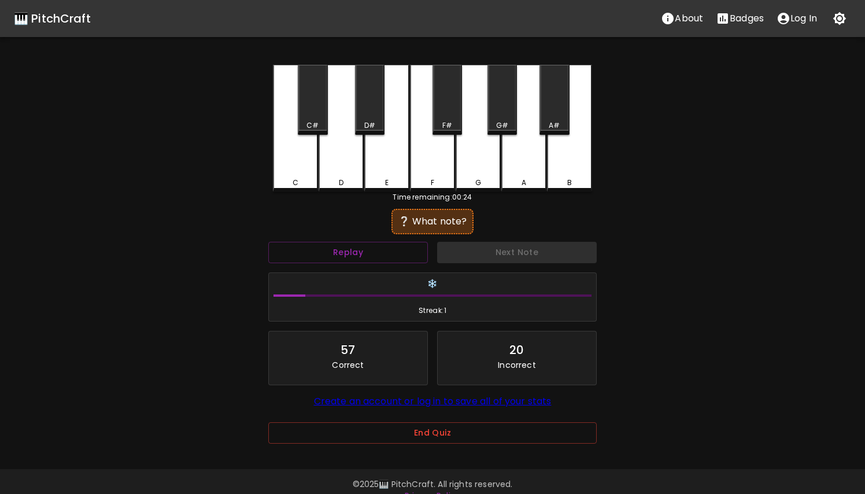
click at [521, 161] on div "A" at bounding box center [524, 128] width 45 height 127
